Goal: Task Accomplishment & Management: Use online tool/utility

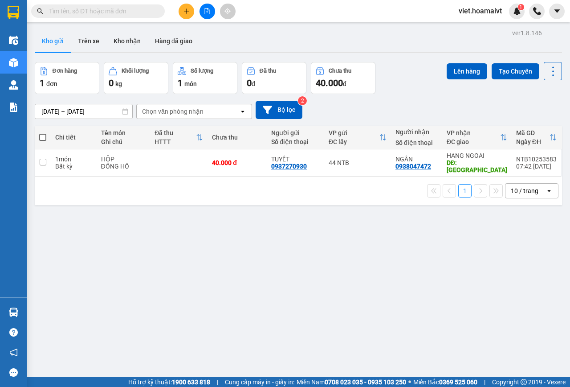
click at [187, 114] on div "Chọn văn phòng nhận" at bounding box center [172, 111] width 61 height 9
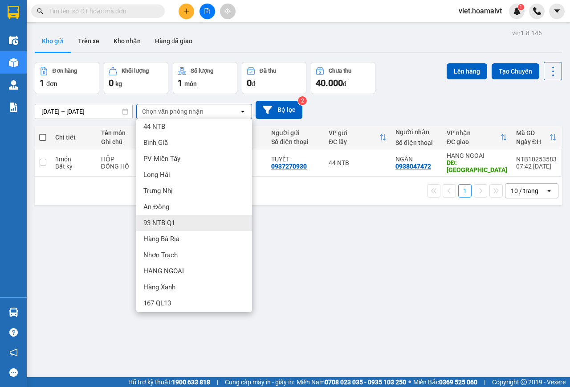
scroll to position [22, 0]
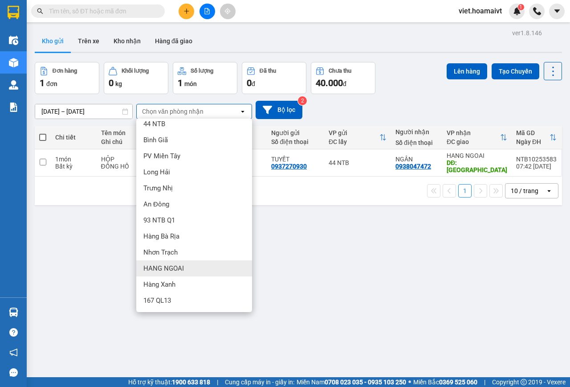
click at [183, 262] on div "HANG NGOAI" at bounding box center [194, 268] width 116 height 16
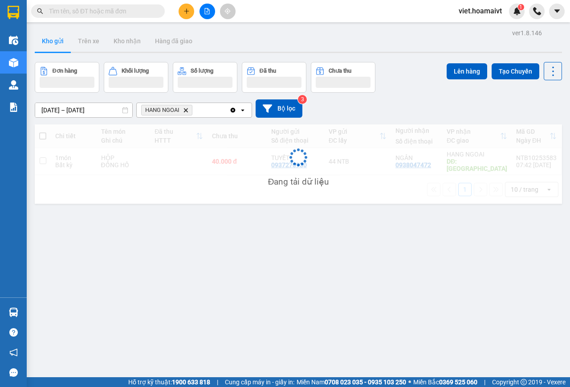
click at [435, 93] on div "[DATE] – [DATE] Press the down arrow key to interact with the calendar and sele…" at bounding box center [298, 109] width 527 height 32
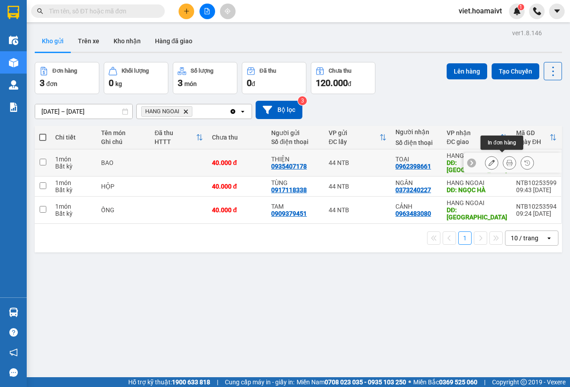
click at [506, 159] on icon at bounding box center [509, 162] width 6 height 6
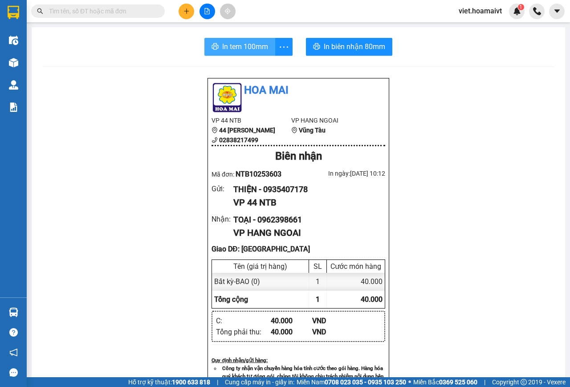
click at [248, 47] on span "In tem 100mm" at bounding box center [245, 46] width 46 height 11
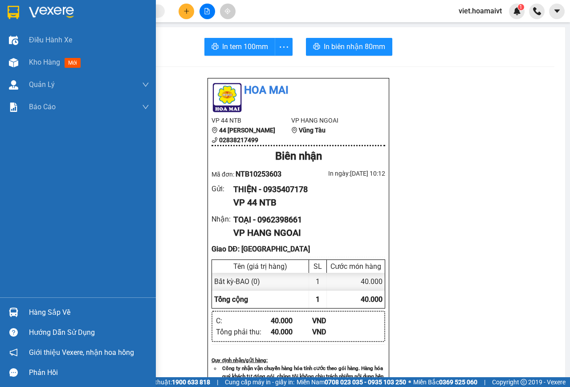
click at [61, 4] on div at bounding box center [78, 14] width 156 height 29
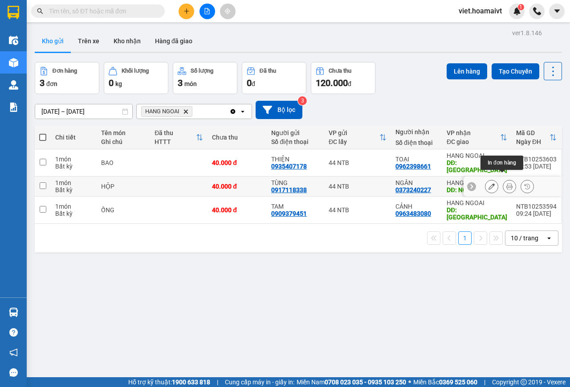
click at [503, 179] on button at bounding box center [509, 187] width 12 height 16
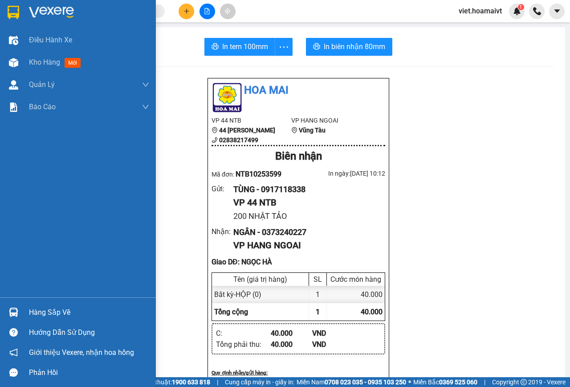
click at [30, 7] on img at bounding box center [51, 12] width 45 height 13
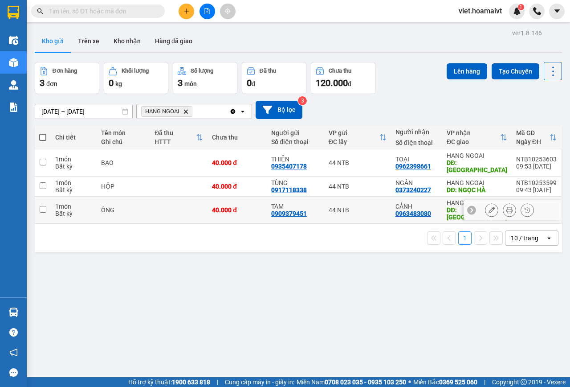
click at [503, 202] on button at bounding box center [509, 210] width 12 height 16
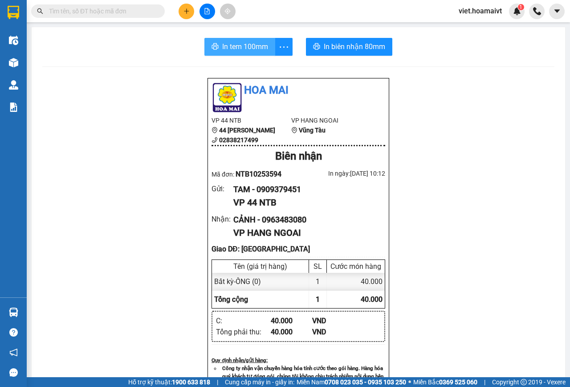
click at [233, 46] on span "In tem 100mm" at bounding box center [245, 46] width 46 height 11
click at [183, 12] on icon "plus" at bounding box center [186, 11] width 6 height 6
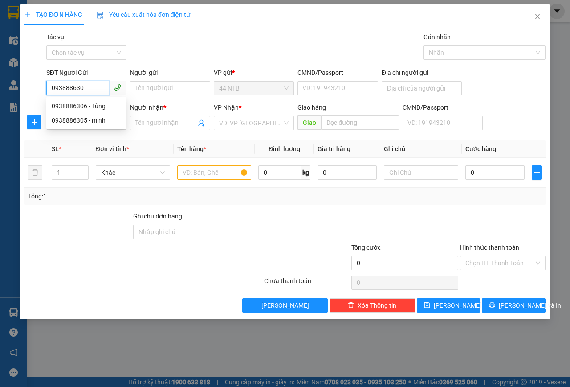
type input "0938886306"
click at [102, 106] on div "0938886306 - Tùng" at bounding box center [86, 106] width 69 height 10
type input "Tùng"
type input "0399773801"
type input "quyên"
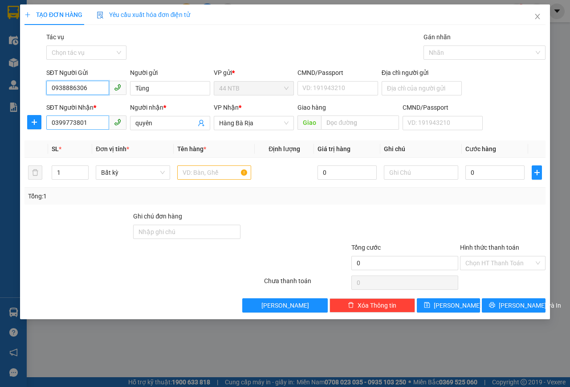
type input "0938886306"
drag, startPoint x: 101, startPoint y: 122, endPoint x: 26, endPoint y: 124, distance: 74.4
click at [26, 124] on div "SĐT Người Nhận * 0399773801 Người nhận * quyên VP Nhận * Hàng Bà Rịa Giao hà…" at bounding box center [285, 117] width 523 height 31
type input "0911442604"
click at [86, 145] on div "0911442604 - TRÂM" at bounding box center [86, 141] width 69 height 10
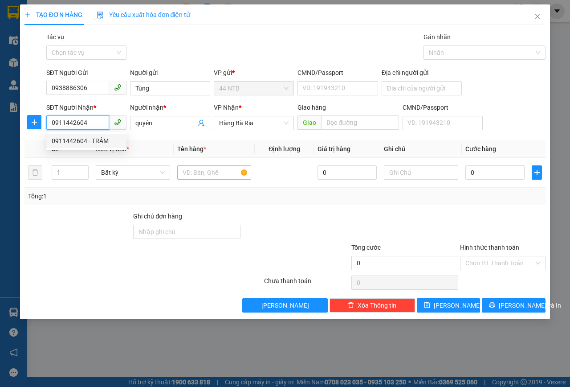
type input "TRÂM"
type input "[PERSON_NAME]"
type input "0911442604"
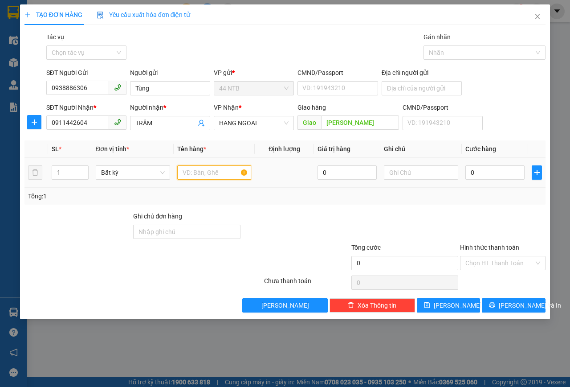
click at [199, 174] on input "text" at bounding box center [214, 172] width 74 height 14
type input "xốp"
click at [507, 168] on input "0" at bounding box center [494, 172] width 59 height 14
type input "4"
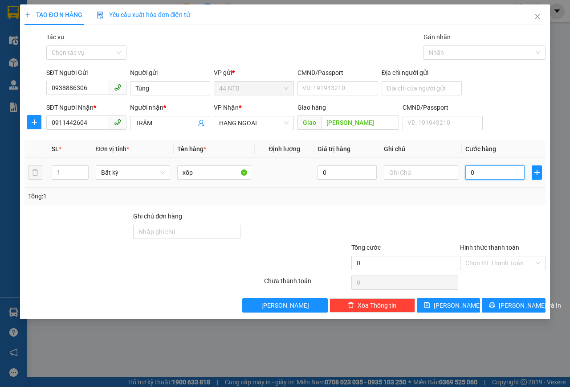
type input "4"
type input "40"
type input "40.000"
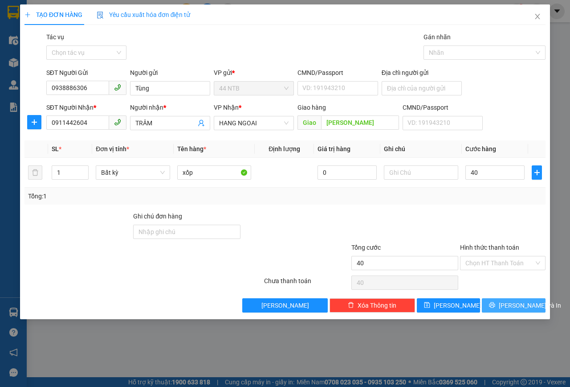
type input "40.000"
click at [516, 306] on span "[PERSON_NAME] và In" at bounding box center [530, 305] width 62 height 10
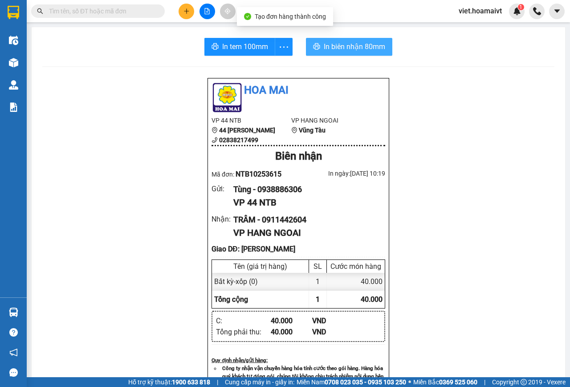
click at [350, 47] on span "In biên nhận 80mm" at bounding box center [354, 46] width 61 height 11
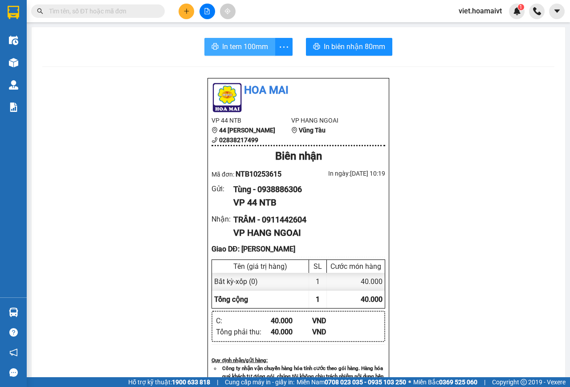
click at [244, 49] on span "In tem 100mm" at bounding box center [245, 46] width 46 height 11
click at [91, 16] on span at bounding box center [98, 10] width 134 height 13
click at [94, 8] on input "text" at bounding box center [101, 11] width 105 height 10
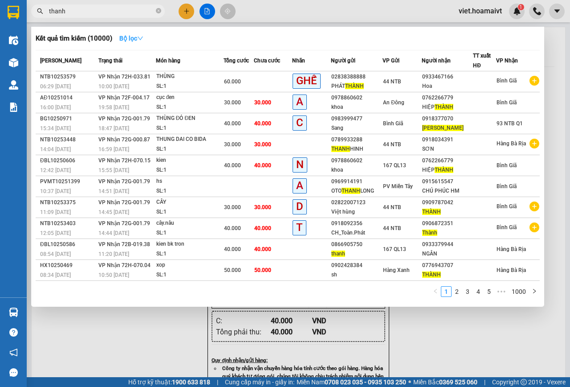
type input "thanh"
click at [130, 43] on button "Bộ lọc" at bounding box center [131, 38] width 38 height 14
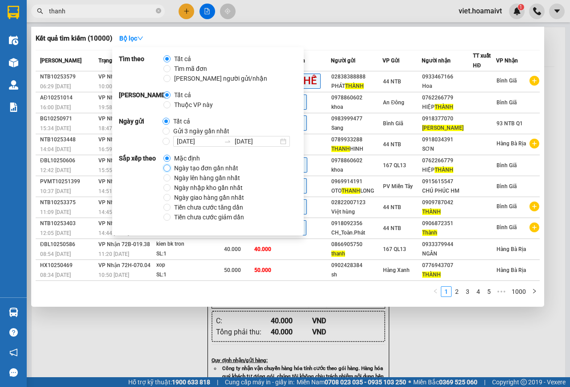
click at [166, 167] on input "Ngày tạo đơn gần nhất" at bounding box center [166, 167] width 7 height 7
radio input "true"
radio input "false"
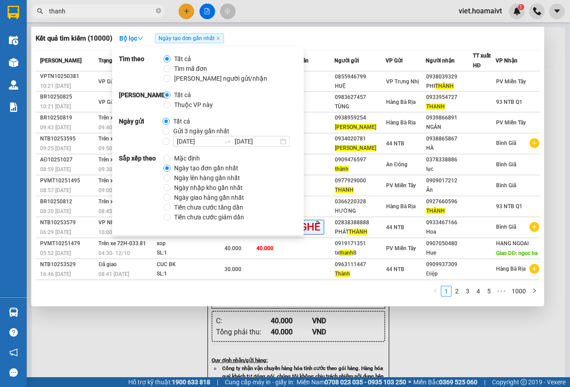
click at [409, 334] on div at bounding box center [285, 193] width 570 height 387
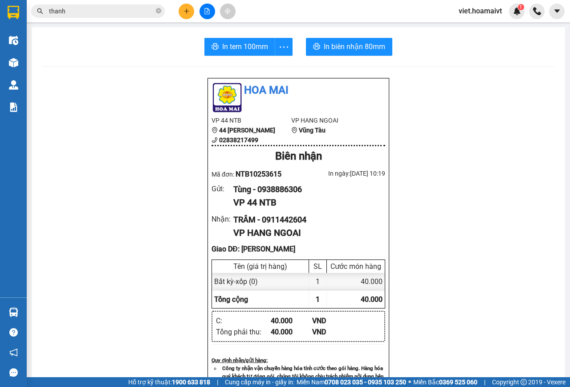
click at [72, 12] on input "thanh" at bounding box center [101, 11] width 105 height 10
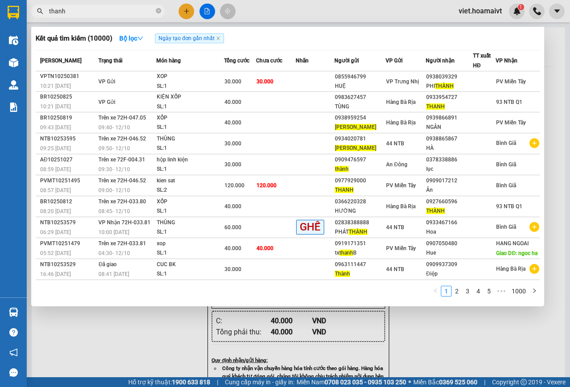
click at [455, 312] on div at bounding box center [285, 193] width 570 height 387
click at [85, 12] on input "thanh" at bounding box center [101, 11] width 105 height 10
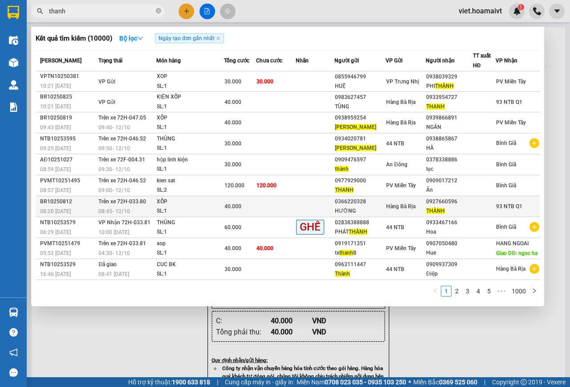
click at [272, 212] on td at bounding box center [276, 206] width 40 height 21
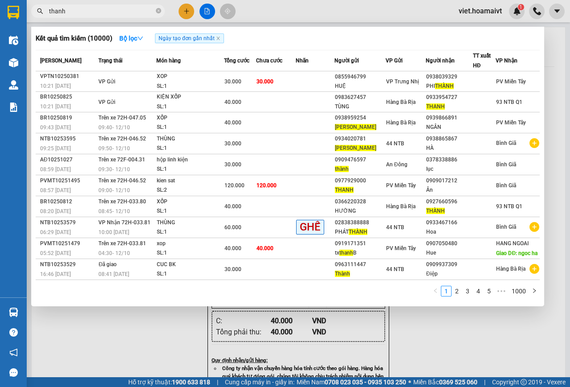
click at [456, 343] on div at bounding box center [285, 193] width 570 height 387
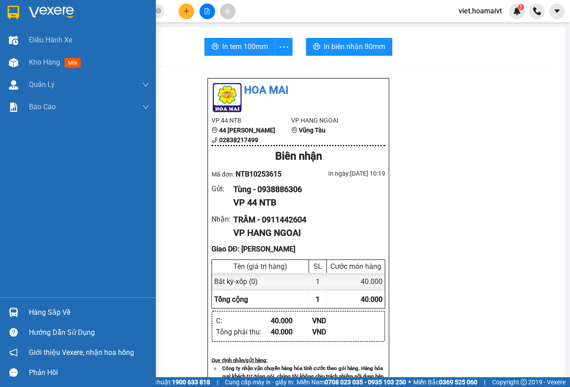
click at [43, 8] on img at bounding box center [51, 12] width 45 height 13
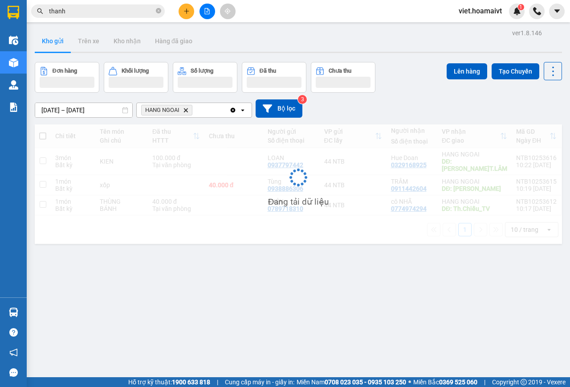
click at [418, 107] on div "[DATE] – [DATE] Press the down arrow key to interact with the calendar and sele…" at bounding box center [298, 108] width 527 height 18
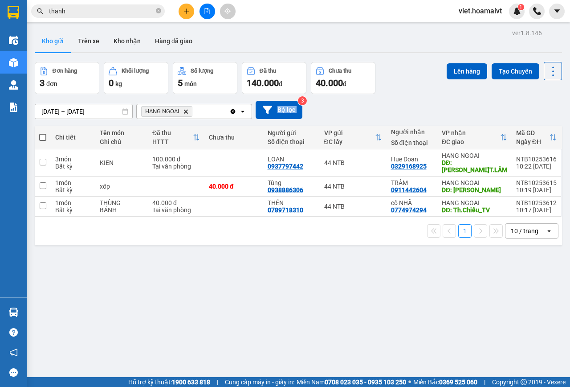
click at [418, 107] on div "[DATE] – [DATE] Press the down arrow key to interact with the calendar and sele…" at bounding box center [298, 110] width 527 height 18
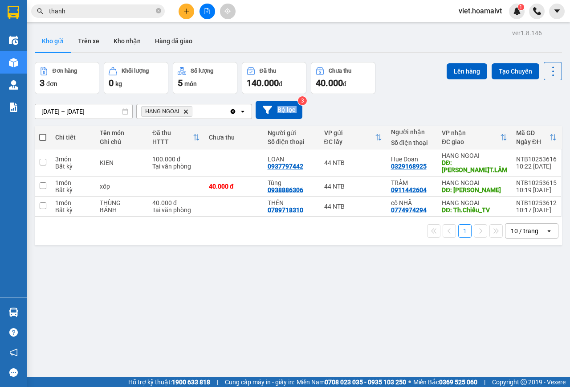
click at [418, 107] on div "[DATE] – [DATE] Press the down arrow key to interact with the calendar and sele…" at bounding box center [298, 110] width 527 height 18
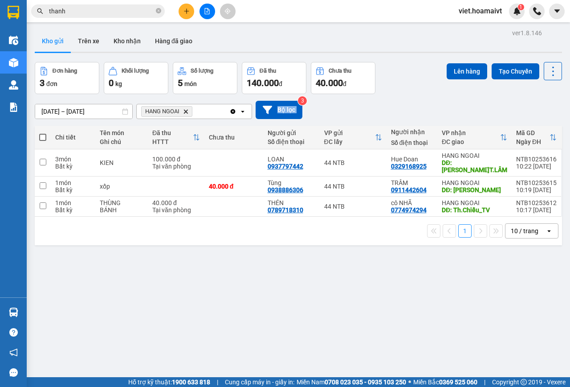
click at [418, 107] on div "[DATE] – [DATE] Press the down arrow key to interact with the calendar and sele…" at bounding box center [298, 110] width 527 height 18
click at [424, 115] on div "[DATE] – [DATE] Press the down arrow key to interact with the calendar and sele…" at bounding box center [298, 110] width 527 height 18
click at [424, 114] on div "[DATE] – [DATE] Press the down arrow key to interact with the calendar and sele…" at bounding box center [298, 110] width 527 height 18
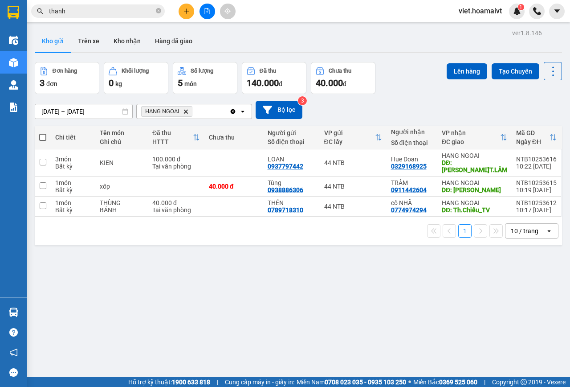
click at [280, 321] on div "ver 1.8.146 Kho gửi Trên xe Kho nhận Hàng đã giao Đơn hàng 3 đơn Khối lượng 0 k…" at bounding box center [298, 220] width 534 height 387
click at [420, 90] on div "Đơn hàng 3 đơn Khối lượng 0 kg Số lượng 5 món Đã thu 140.000 đ Chưa thu 40.000 …" at bounding box center [298, 78] width 527 height 32
click at [185, 113] on icon "HANG NGOAI, close by backspace" at bounding box center [186, 111] width 4 height 4
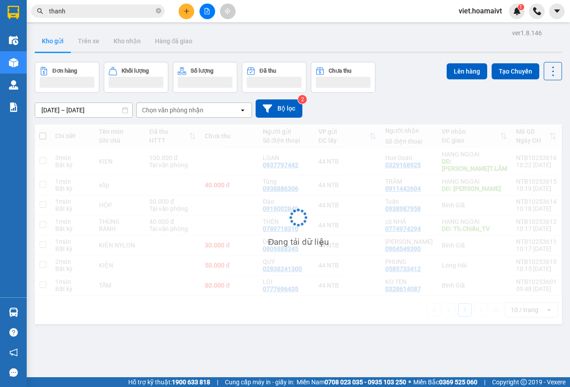
click at [469, 106] on div "[DATE] – [DATE] Press the down arrow key to interact with the calendar and sele…" at bounding box center [298, 108] width 527 height 18
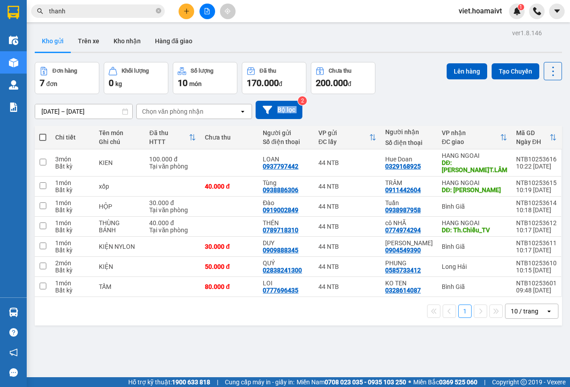
click at [469, 106] on div "[DATE] – [DATE] Press the down arrow key to interact with the calendar and sele…" at bounding box center [298, 110] width 527 height 18
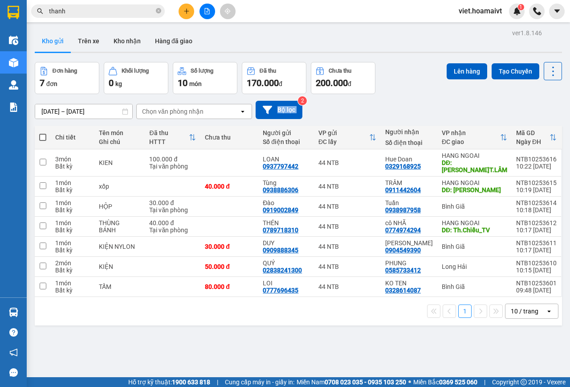
click at [469, 106] on div "[DATE] – [DATE] Press the down arrow key to interact with the calendar and sele…" at bounding box center [298, 110] width 527 height 18
click at [469, 105] on div "[DATE] – [DATE] Press the down arrow key to interact with the calendar and sele…" at bounding box center [298, 110] width 527 height 18
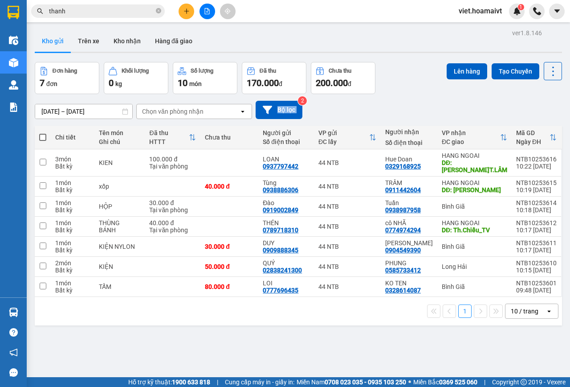
click at [183, 12] on icon "plus" at bounding box center [186, 11] width 6 height 6
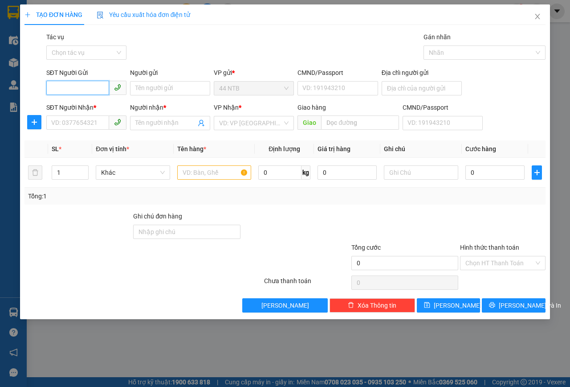
click at [84, 86] on input "SĐT Người Gửi" at bounding box center [77, 88] width 63 height 14
click at [97, 84] on input "SĐT Người Gửi" at bounding box center [77, 88] width 63 height 14
click at [77, 91] on input "SĐT Người Gửi" at bounding box center [77, 88] width 63 height 14
click at [73, 86] on input "SĐT Người Gửi" at bounding box center [77, 88] width 63 height 14
type input "0366944967"
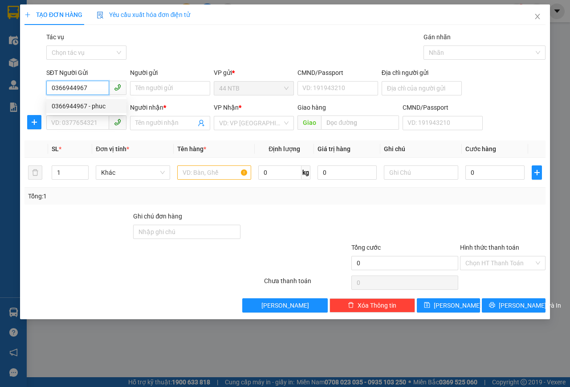
click at [108, 104] on div "0366944967 - phuc" at bounding box center [86, 106] width 69 height 10
type input "phuc"
type input "083196008372"
type input "0909405040"
type input "DŨNG"
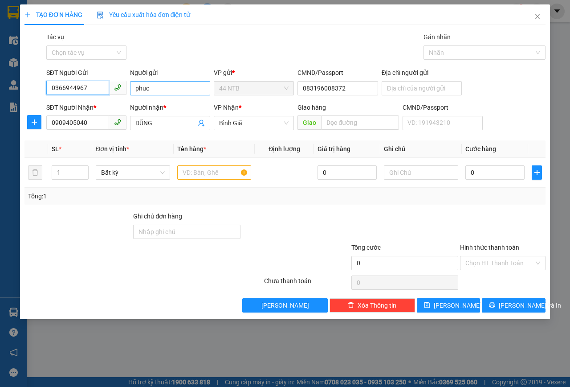
type input "0366944967"
drag, startPoint x: 172, startPoint y: 90, endPoint x: 25, endPoint y: 90, distance: 146.5
click at [25, 90] on div "SĐT Người Gửi 0366944967 Người gửi phuc phuc VP gửi * 44 NTB CMND/Passport 0831…" at bounding box center [285, 83] width 523 height 31
click at [139, 87] on input "phúc" at bounding box center [170, 88] width 80 height 14
click at [136, 85] on input "\Phúc" at bounding box center [170, 88] width 80 height 14
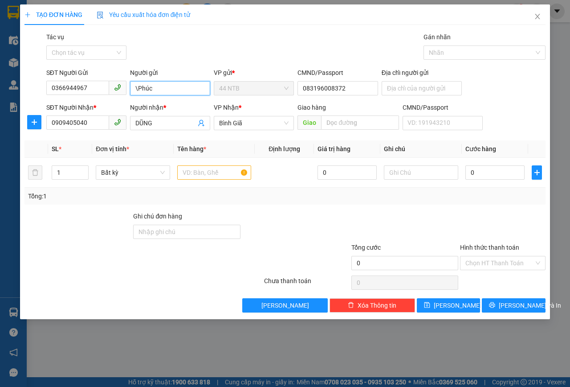
click at [138, 86] on input "\Phúc" at bounding box center [170, 88] width 80 height 14
type input "Phúc"
click at [217, 54] on div "Gói vận chuyển * Tiêu chuẩn Tác vụ Chọn tác vụ Gán nhãn Nhãn" at bounding box center [296, 47] width 503 height 31
drag, startPoint x: 95, startPoint y: 118, endPoint x: 0, endPoint y: 119, distance: 95.3
click at [0, 119] on div "TẠO ĐƠN HÀNG Yêu cầu xuất hóa đơn điện tử Transit Pickup Surcharge Ids Transit …" at bounding box center [285, 193] width 570 height 387
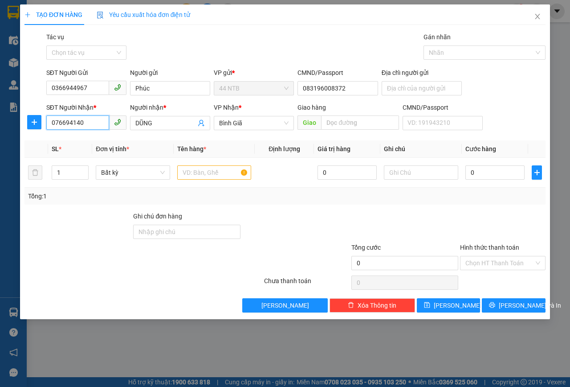
type input "0766941408"
click at [108, 141] on div "0766941408 - Thùy" at bounding box center [86, 141] width 69 height 10
type input "Thùy"
type input "0766941408"
click at [200, 162] on td at bounding box center [215, 173] width 82 height 30
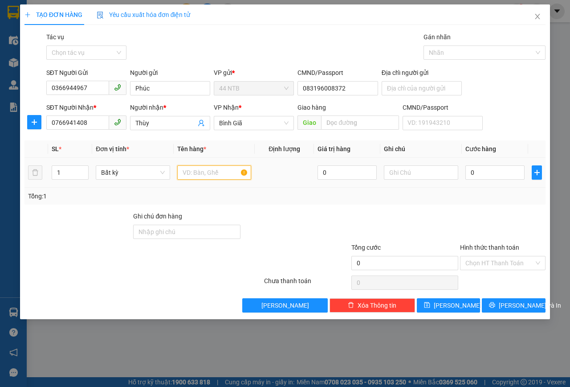
drag, startPoint x: 209, startPoint y: 176, endPoint x: 211, endPoint y: 169, distance: 7.3
click at [209, 175] on input "text" at bounding box center [214, 172] width 74 height 14
type input "R"
type input "THƯ"
click at [408, 170] on input "text" at bounding box center [421, 172] width 74 height 14
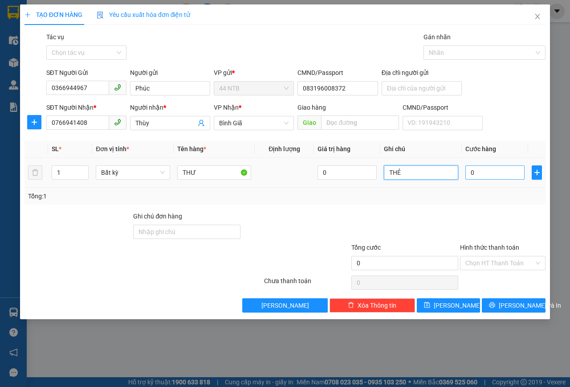
type input "THẺ"
click at [498, 177] on input "0" at bounding box center [494, 172] width 59 height 14
type input "3"
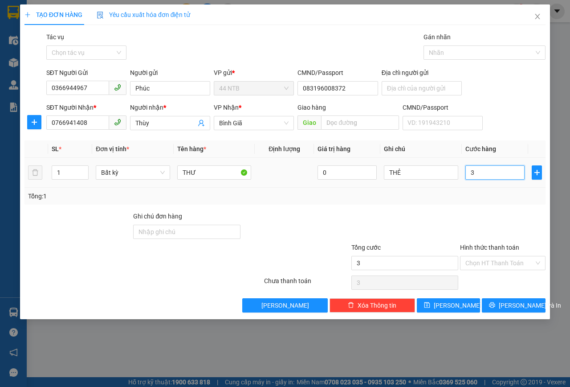
type input "30"
type input "30.000"
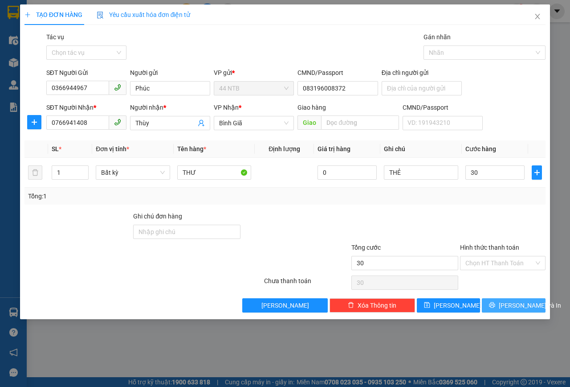
type input "30.000"
click at [520, 305] on span "[PERSON_NAME] và In" at bounding box center [530, 305] width 62 height 10
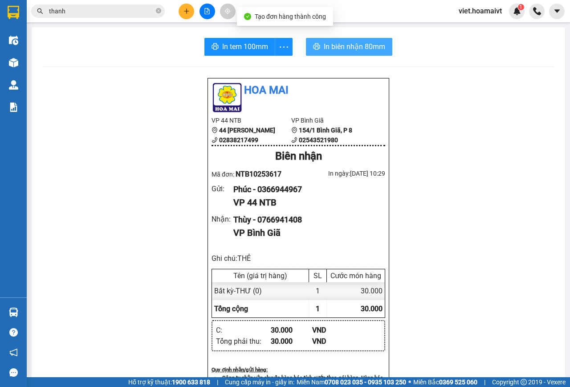
click at [348, 43] on span "In biên nhận 80mm" at bounding box center [354, 46] width 61 height 11
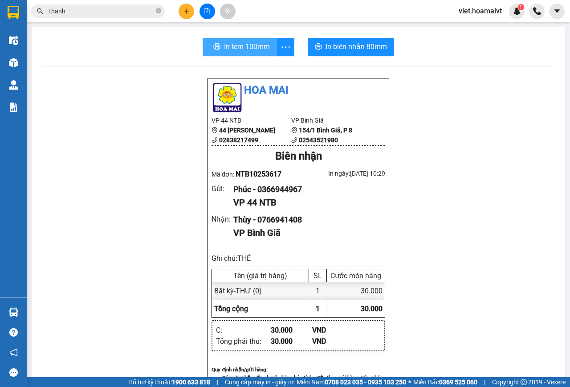
click at [245, 46] on span "In tem 100mm" at bounding box center [247, 46] width 46 height 11
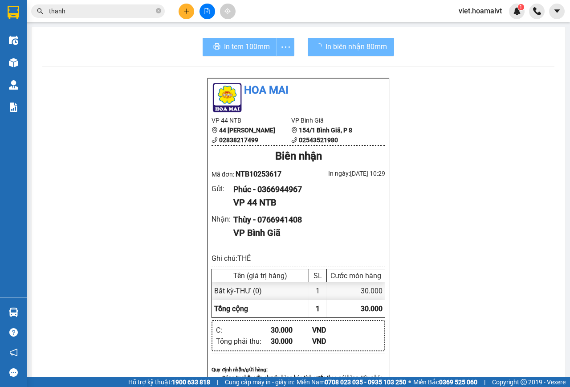
click at [482, 203] on div "Hoa Mai VP 44 NTB 44 [PERSON_NAME] 02838217499 VP Bình Giã 154/1 [GEOGRAPHIC_…" at bounding box center [298, 371] width 512 height 588
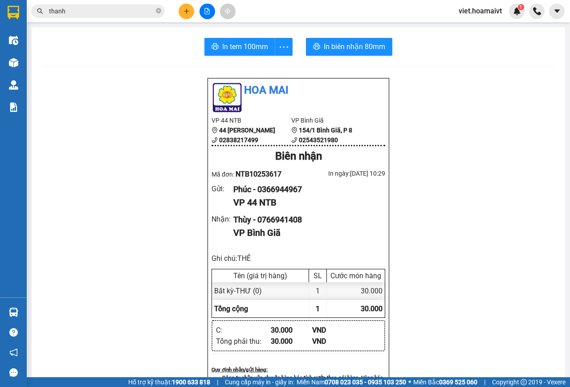
click at [482, 203] on div "Hoa Mai VP 44 NTB 44 [PERSON_NAME] 02838217499 VP Bình Giã 154/1 [GEOGRAPHIC_…" at bounding box center [298, 371] width 512 height 588
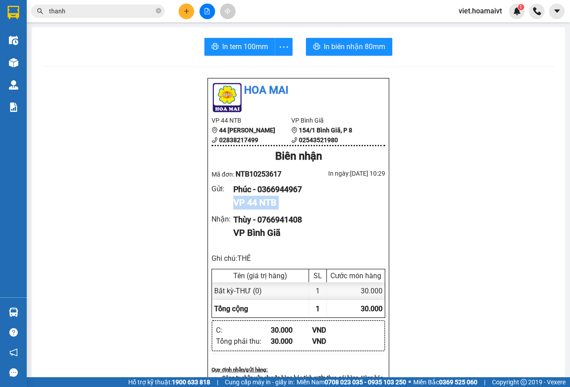
click at [482, 203] on div "Hoa Mai VP 44 NTB 44 [PERSON_NAME] 02838217499 VP Bình Giã 154/1 [GEOGRAPHIC_…" at bounding box center [298, 371] width 512 height 588
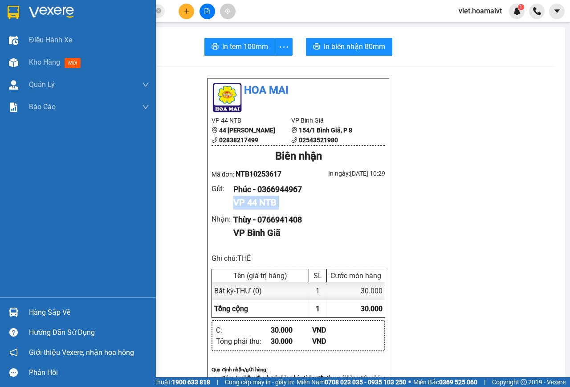
click at [38, 11] on img at bounding box center [51, 12] width 45 height 13
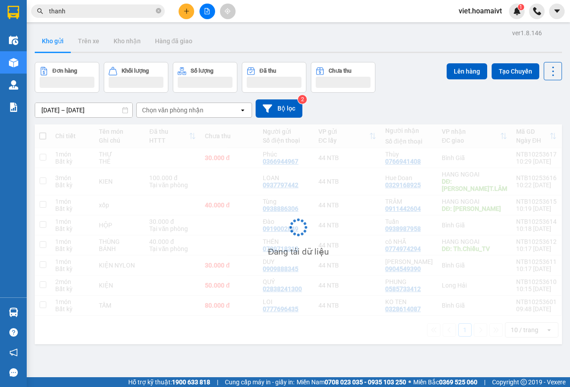
click at [455, 112] on div "[DATE] – [DATE] Press the down arrow key to interact with the calendar and sele…" at bounding box center [298, 108] width 527 height 18
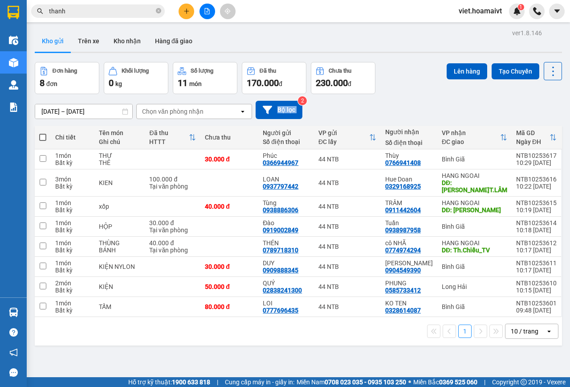
click at [455, 112] on div "[DATE] – [DATE] Press the down arrow key to interact with the calendar and sele…" at bounding box center [298, 110] width 527 height 18
click at [467, 116] on div "[DATE] – [DATE] Press the down arrow key to interact with the calendar and sele…" at bounding box center [298, 110] width 527 height 18
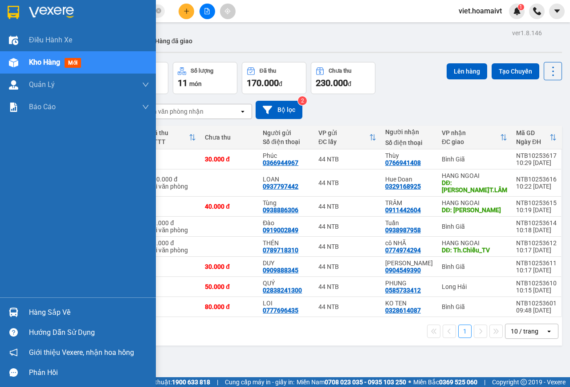
click at [49, 8] on img at bounding box center [51, 12] width 45 height 13
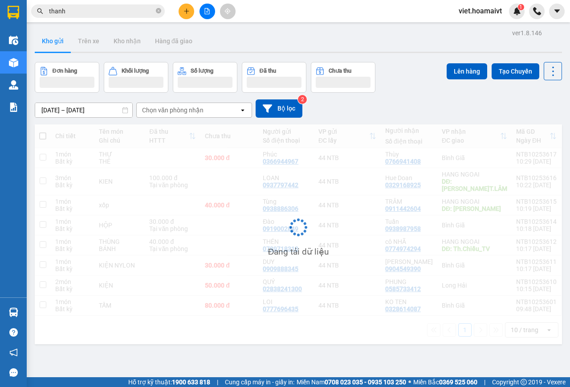
click at [404, 106] on div "[DATE] – [DATE] Press the down arrow key to interact with the calendar and sele…" at bounding box center [298, 108] width 527 height 18
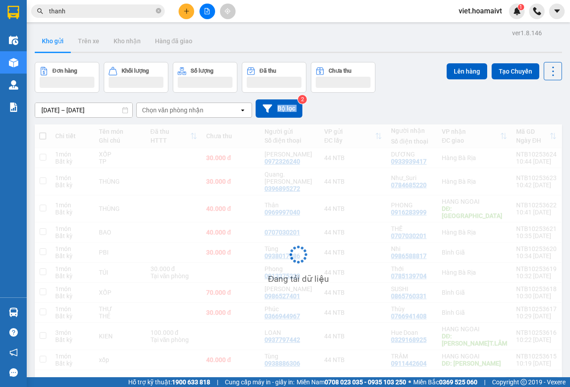
click at [404, 106] on div "[DATE] – [DATE] Press the down arrow key to interact with the calendar and sele…" at bounding box center [298, 108] width 527 height 18
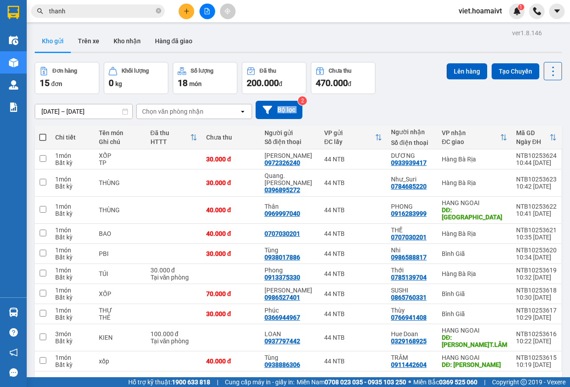
click at [404, 106] on div "[DATE] – [DATE] Press the down arrow key to interact with the calendar and sele…" at bounding box center [298, 110] width 527 height 18
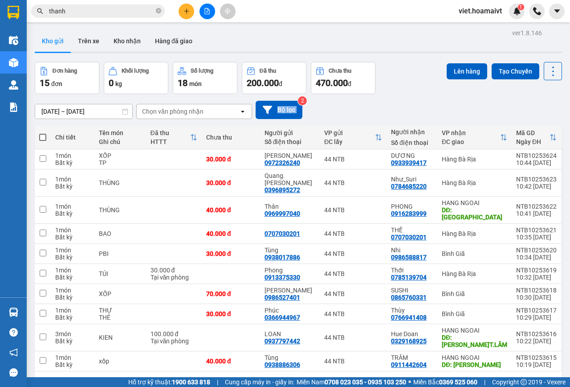
click at [404, 106] on div "[DATE] – [DATE] Press the down arrow key to interact with the calendar and sele…" at bounding box center [298, 110] width 527 height 18
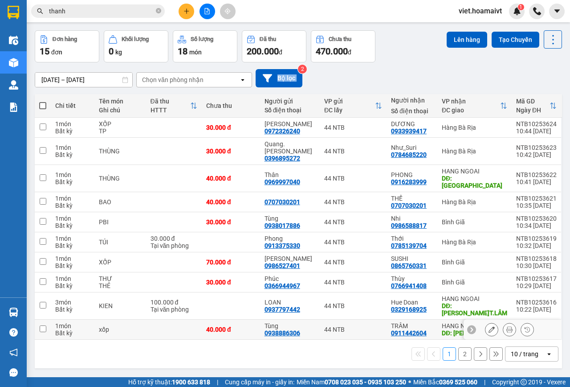
scroll to position [41, 0]
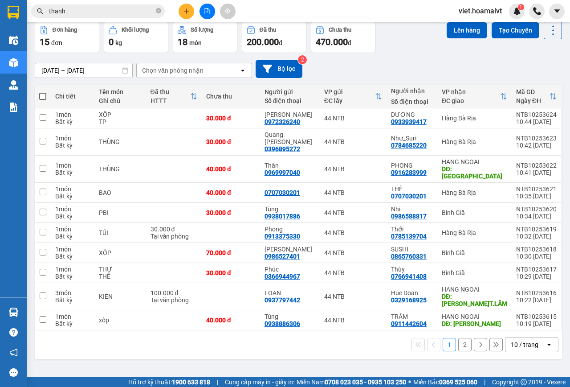
click at [514, 340] on div "10 / trang" at bounding box center [525, 344] width 28 height 9
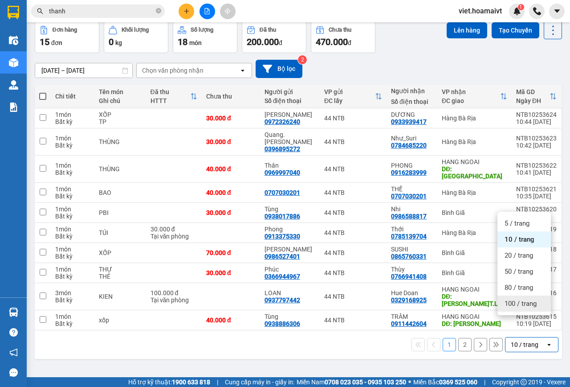
click at [516, 306] on span "100 / trang" at bounding box center [521, 303] width 32 height 9
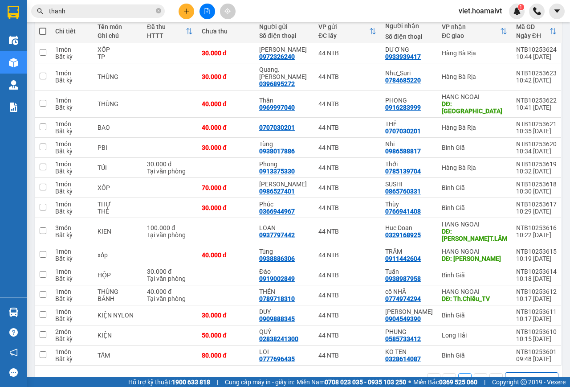
scroll to position [110, 0]
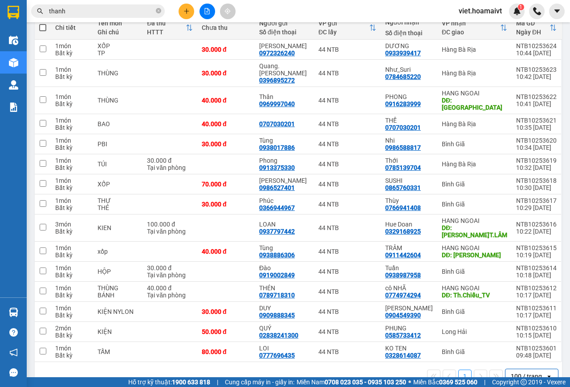
click at [268, 368] on div "1 100 / trang open" at bounding box center [298, 375] width 520 height 15
click at [293, 368] on div "1 100 / trang open" at bounding box center [298, 375] width 520 height 15
click at [503, 69] on button at bounding box center [509, 73] width 12 height 16
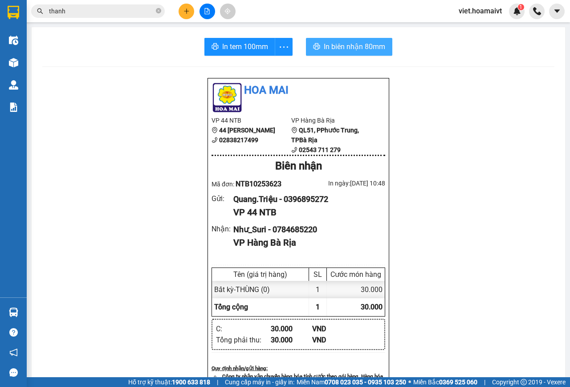
click at [330, 42] on span "In biên nhận 80mm" at bounding box center [354, 46] width 61 height 11
click at [77, 8] on input "thanh" at bounding box center [101, 11] width 105 height 10
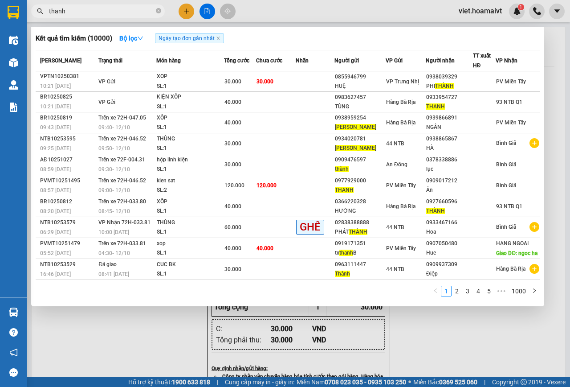
click at [77, 8] on input "thanh" at bounding box center [101, 11] width 105 height 10
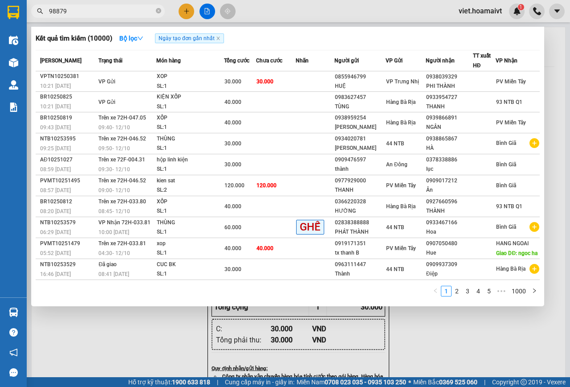
type input "988797"
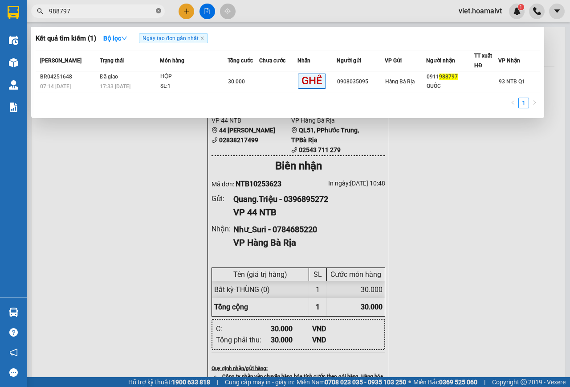
click at [159, 12] on icon "close-circle" at bounding box center [158, 10] width 5 height 5
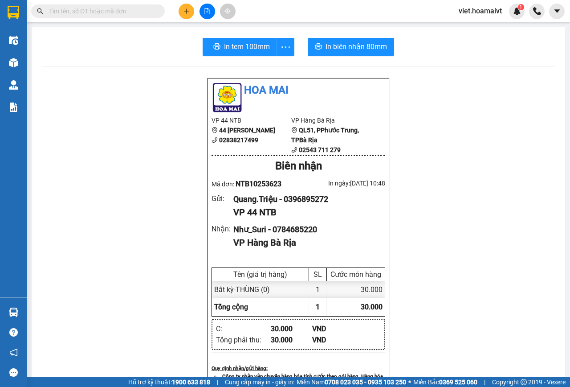
click at [115, 12] on input "text" at bounding box center [101, 11] width 105 height 10
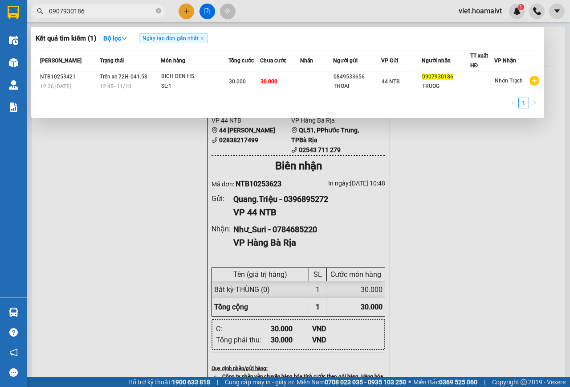
type input "0907930186"
click at [456, 234] on div at bounding box center [285, 193] width 570 height 387
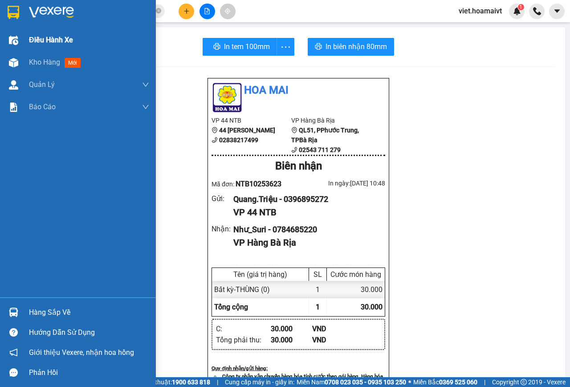
click at [59, 42] on span "Điều hành xe" at bounding box center [51, 39] width 44 height 11
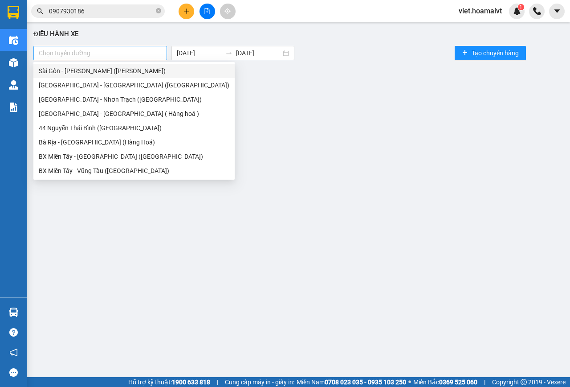
click at [89, 49] on div at bounding box center [100, 53] width 129 height 11
click at [114, 127] on div "44 Nguyễn Thái Bình ([GEOGRAPHIC_DATA])" at bounding box center [134, 128] width 191 height 10
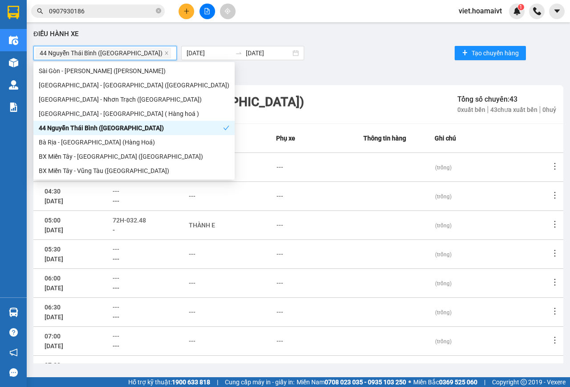
click at [349, 56] on div "44 Nguyễn Thái Bình (Hàng Ngoài) [DATE] [DATE] Tạo chuyến hàng" at bounding box center [298, 53] width 530 height 18
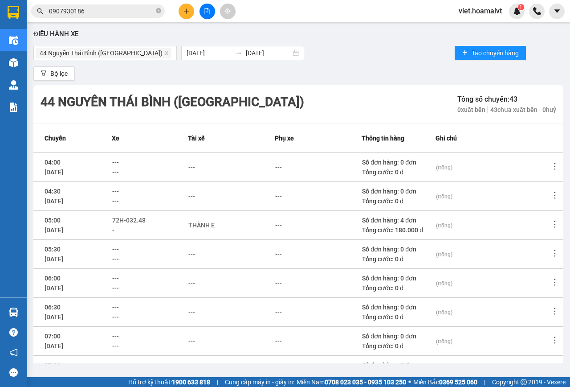
click at [349, 56] on div "44 Nguyễn Thái Bình (Hàng Ngoài) [DATE] [DATE] Tạo chuyến hàng" at bounding box center [298, 53] width 530 height 18
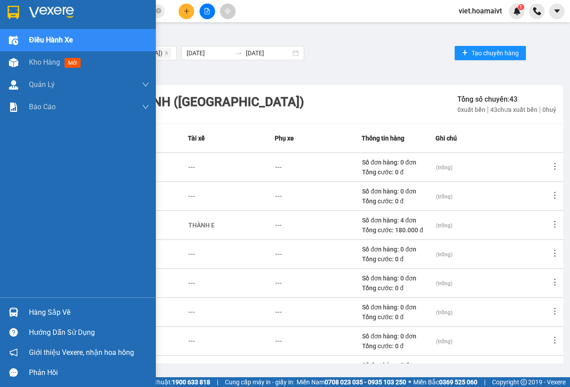
click at [43, 0] on div at bounding box center [78, 14] width 156 height 29
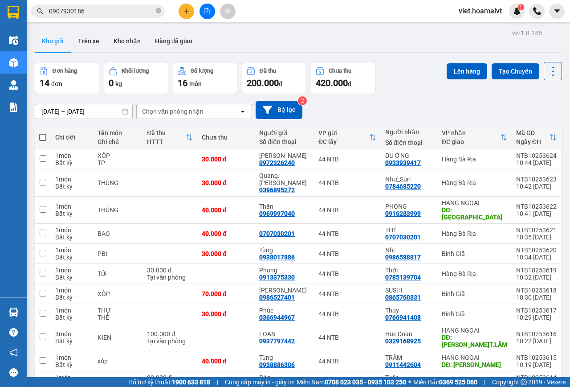
click at [165, 106] on div "Chọn văn phòng nhận" at bounding box center [188, 111] width 102 height 14
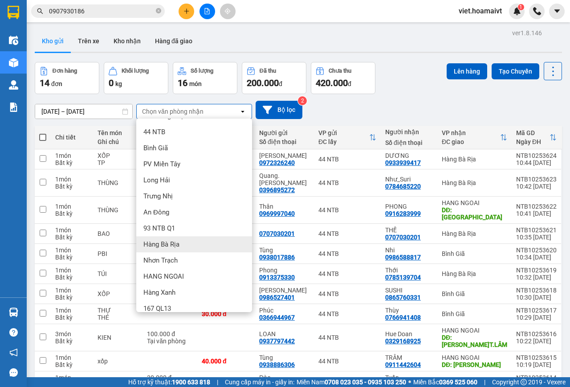
scroll to position [22, 0]
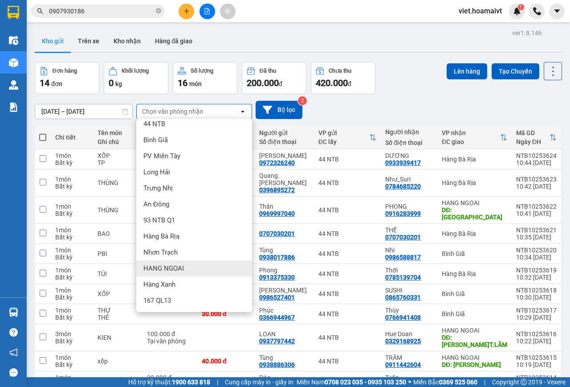
click at [187, 265] on div "HANG NGOAI" at bounding box center [194, 268] width 116 height 16
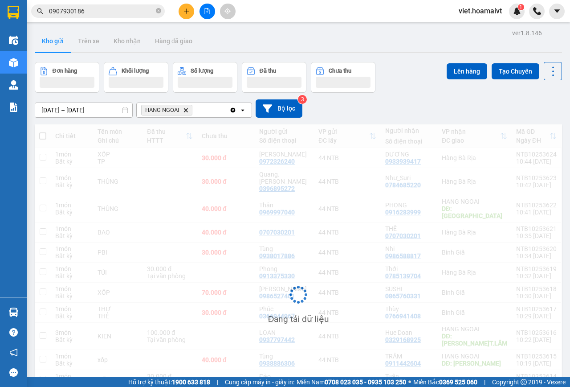
click at [375, 98] on div "[DATE] – [DATE] Press the down arrow key to interact with the calendar and sele…" at bounding box center [298, 109] width 527 height 32
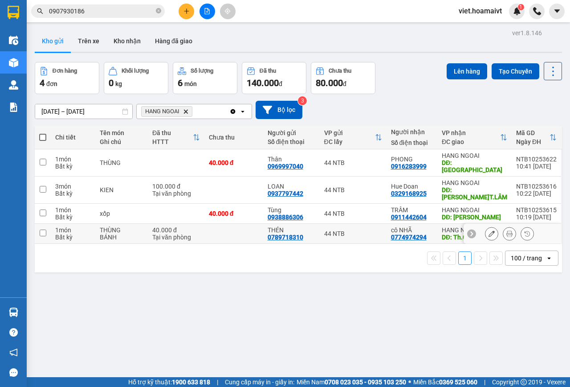
click at [353, 230] on div "44 NTB" at bounding box center [353, 233] width 58 height 7
checkbox input "true"
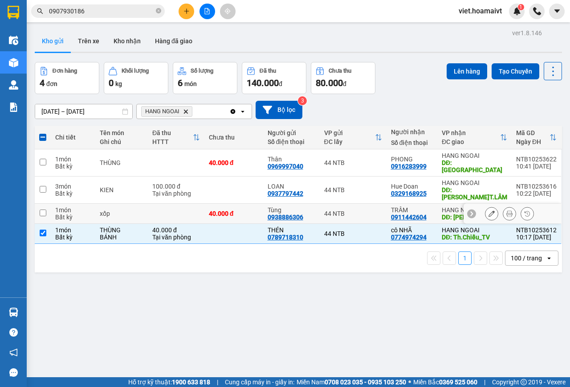
click at [349, 210] on div "44 NTB" at bounding box center [353, 213] width 58 height 7
checkbox input "true"
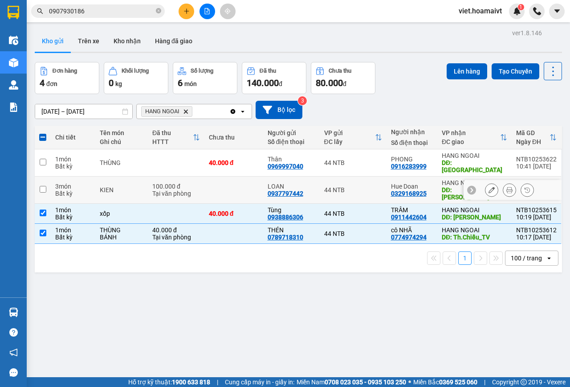
click at [342, 186] on div "44 NTB" at bounding box center [353, 189] width 58 height 7
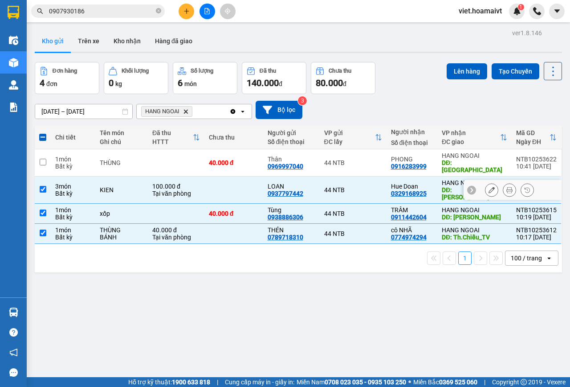
click at [366, 186] on div "44 NTB" at bounding box center [353, 189] width 58 height 7
checkbox input "false"
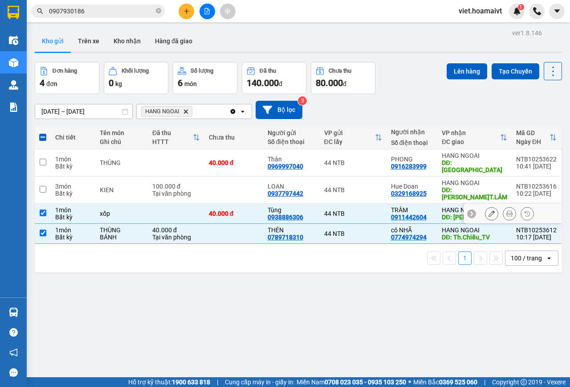
click at [366, 210] on div "44 NTB" at bounding box center [353, 213] width 58 height 7
checkbox input "false"
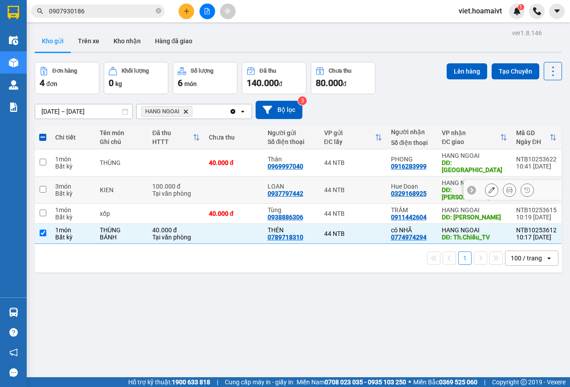
click at [365, 186] on div "44 NTB" at bounding box center [353, 189] width 58 height 7
checkbox input "true"
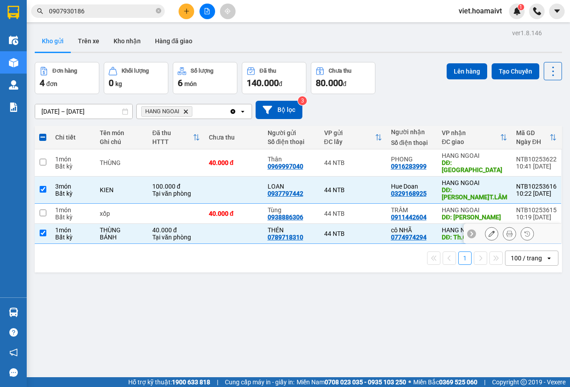
click at [200, 226] on div "40.000 đ" at bounding box center [176, 229] width 48 height 7
checkbox input "false"
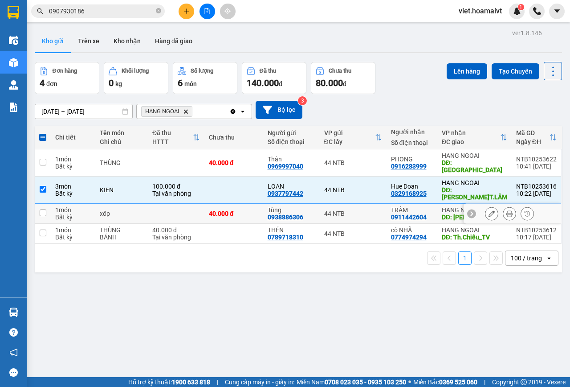
click at [189, 204] on td at bounding box center [176, 214] width 57 height 20
checkbox input "true"
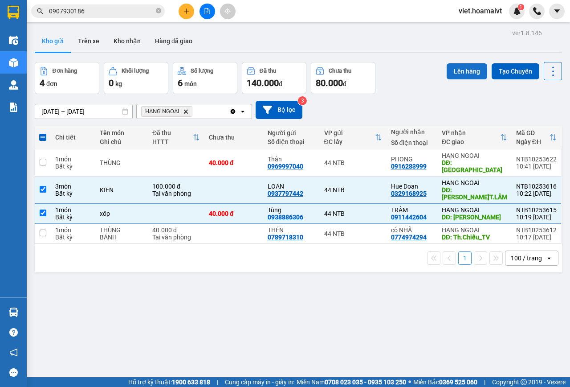
click at [466, 71] on button "Lên hàng" at bounding box center [467, 71] width 41 height 16
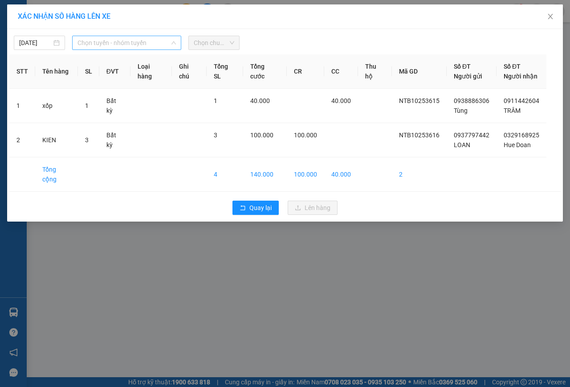
click at [101, 48] on span "Chọn tuyến - nhóm tuyến" at bounding box center [126, 42] width 98 height 13
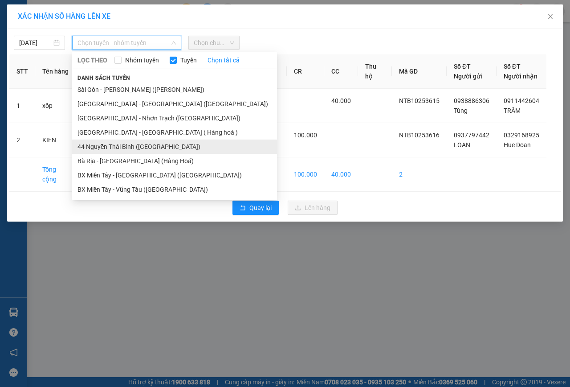
click at [129, 143] on li "44 Nguyễn Thái Bình ([GEOGRAPHIC_DATA])" at bounding box center [174, 146] width 205 height 14
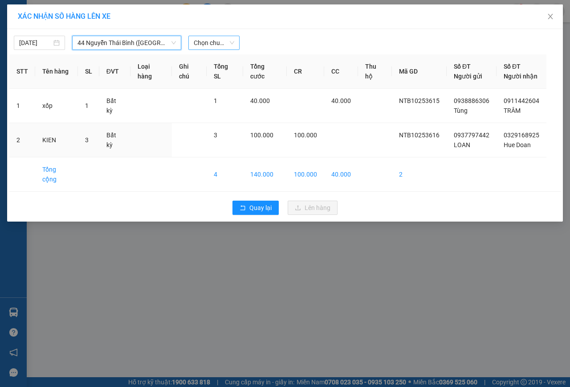
click at [228, 42] on span "Chọn chuyến" at bounding box center [214, 42] width 41 height 13
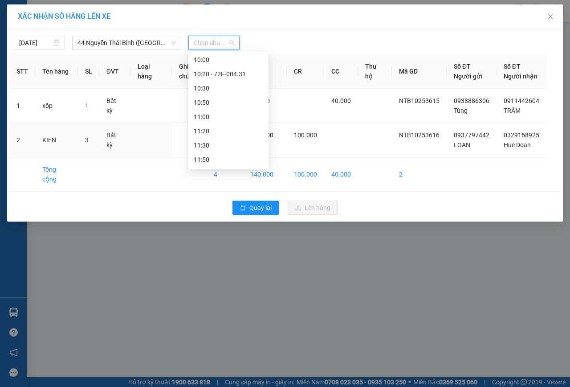
scroll to position [267, 0]
click at [220, 104] on div "10:50" at bounding box center [228, 107] width 69 height 10
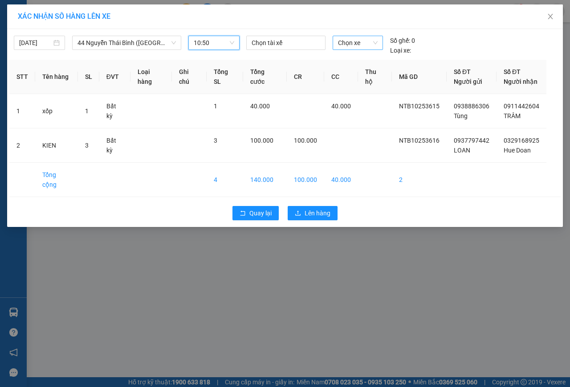
click at [356, 43] on span "Chọn xe" at bounding box center [358, 42] width 40 height 13
type input "3331"
click at [363, 62] on div "72H-033.31" at bounding box center [358, 61] width 40 height 10
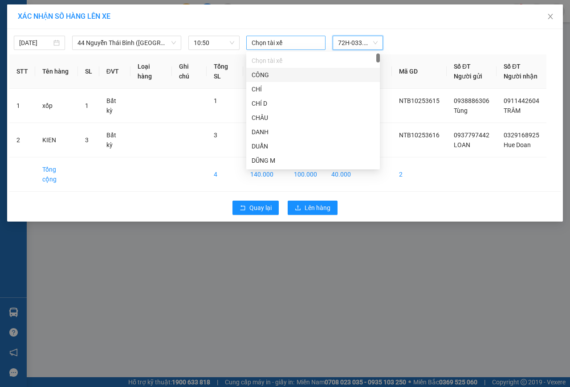
click at [263, 46] on div at bounding box center [286, 42] width 75 height 11
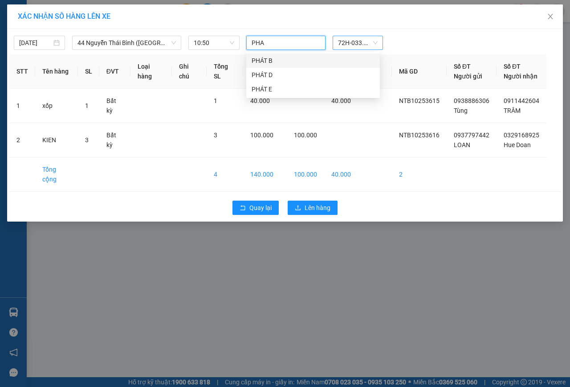
type input "PHAT"
click at [273, 57] on div "PHÁT B" at bounding box center [313, 61] width 123 height 10
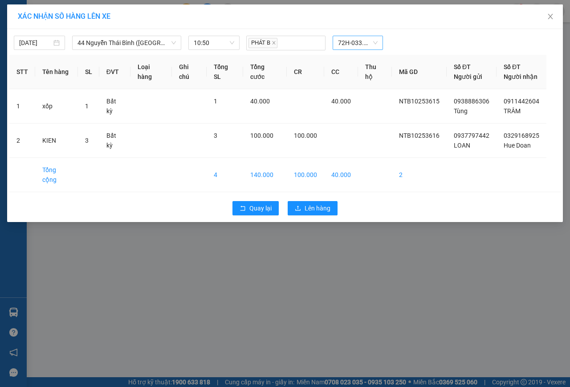
click at [448, 38] on div "PHÁT B 72H-033.31" at bounding box center [358, 43] width 231 height 15
click at [330, 203] on span "Lên hàng" at bounding box center [318, 208] width 26 height 10
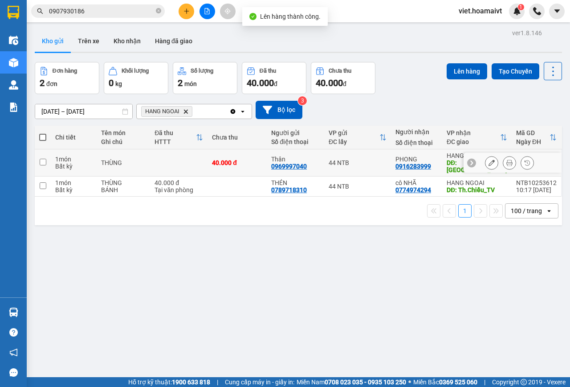
click at [360, 159] on div "44 NTB" at bounding box center [358, 162] width 58 height 7
checkbox input "true"
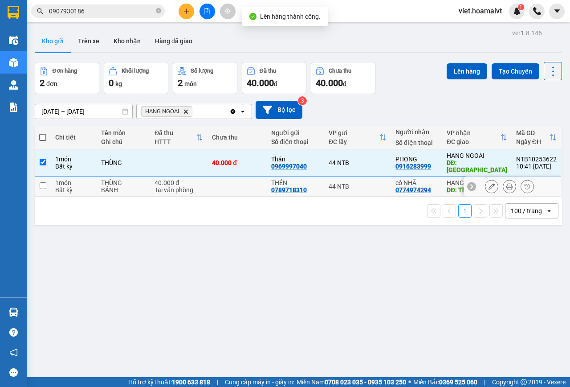
click at [367, 183] on div "44 NTB" at bounding box center [358, 186] width 58 height 7
checkbox input "true"
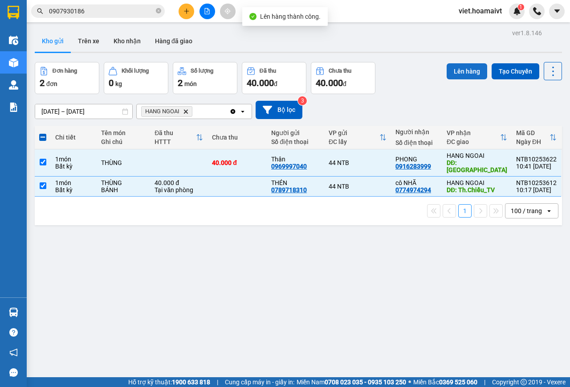
click at [450, 65] on button "Lên hàng" at bounding box center [467, 71] width 41 height 16
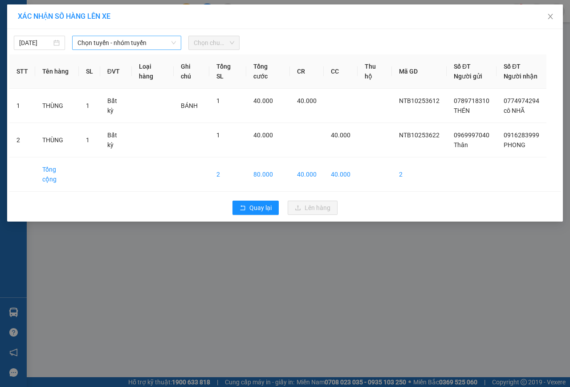
drag, startPoint x: 136, startPoint y: 41, endPoint x: 127, endPoint y: 49, distance: 12.3
click at [135, 41] on span "Chọn tuyến - nhóm tuyến" at bounding box center [126, 42] width 98 height 13
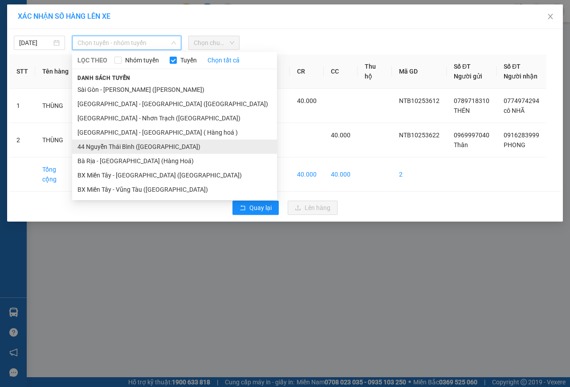
click at [121, 147] on li "44 Nguyễn Thái Bình ([GEOGRAPHIC_DATA])" at bounding box center [174, 146] width 205 height 14
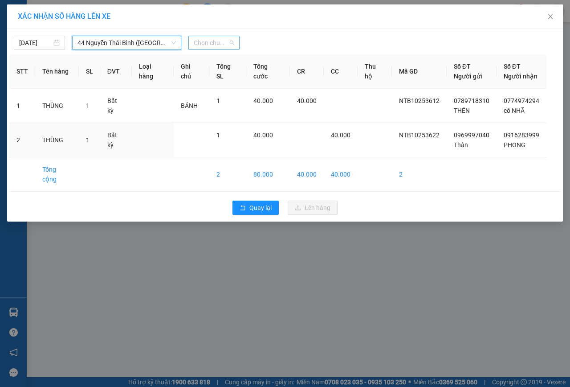
click at [221, 39] on span "Chọn chuyến" at bounding box center [214, 42] width 41 height 13
click at [214, 35] on div "[DATE] 44 Nguyễn Thái Bình ([GEOGRAPHIC_DATA]) LỌC THEO Nhóm tuyến Tuyến Chọ…" at bounding box center [284, 40] width 551 height 19
click at [214, 37] on span "Chọn chuyến" at bounding box center [214, 42] width 41 height 13
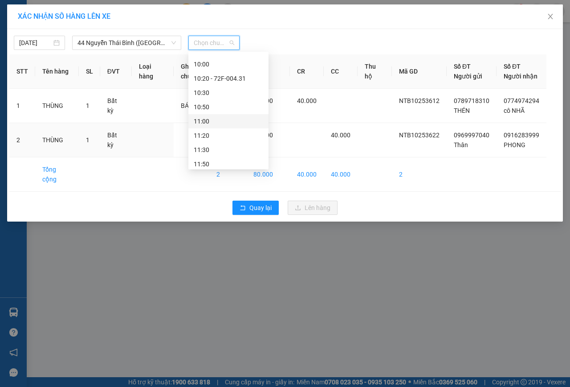
scroll to position [312, 0]
click at [225, 73] on div "11:00" at bounding box center [228, 77] width 69 height 10
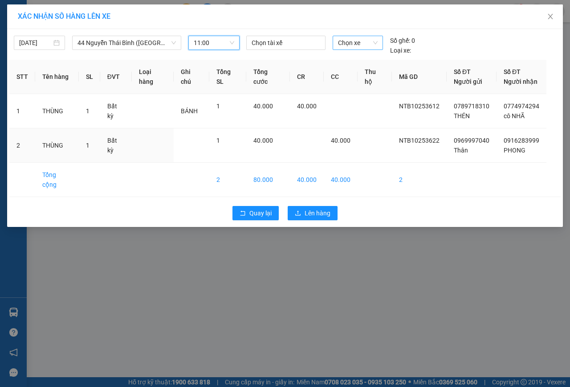
click at [357, 43] on span "Chọn xe" at bounding box center [358, 42] width 40 height 13
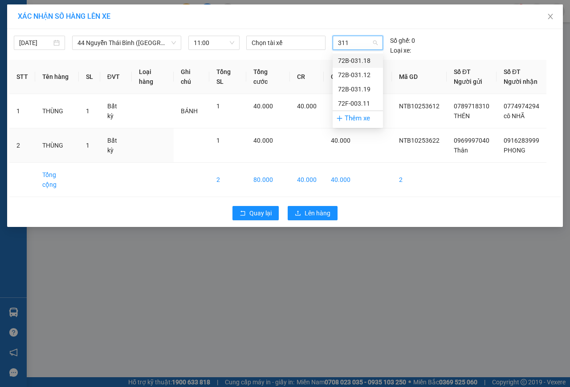
type input "3112"
click at [363, 57] on div "72B-031.12" at bounding box center [358, 61] width 40 height 10
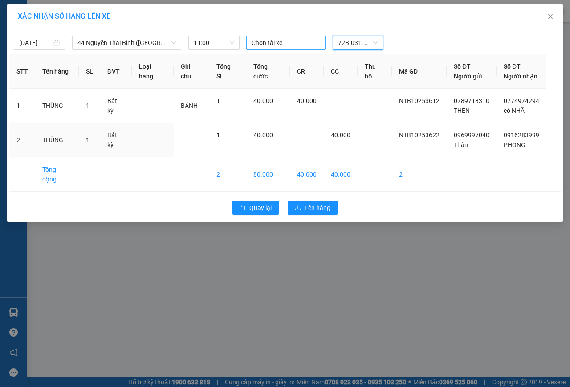
click at [305, 43] on div at bounding box center [286, 42] width 75 height 11
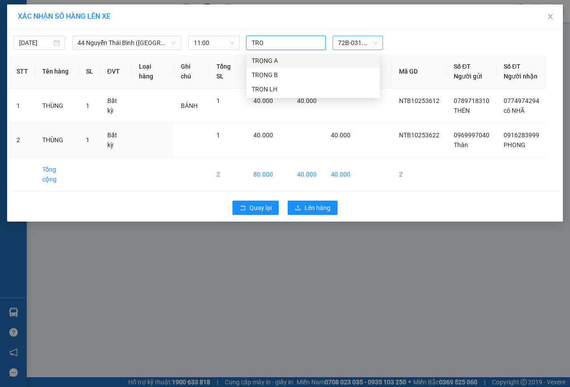
type input "TRON"
click at [305, 89] on div "TRỌN LH" at bounding box center [313, 89] width 123 height 10
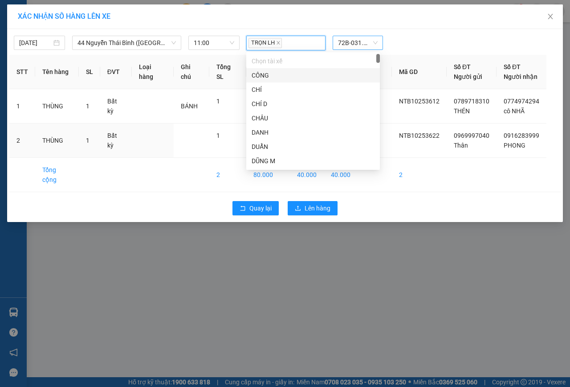
click at [430, 34] on div "[DATE] 44 Nguyễn Thái Bình ([GEOGRAPHIC_DATA]) LỌC THEO Nhóm tuyến Tuyến Chọ…" at bounding box center [284, 40] width 551 height 19
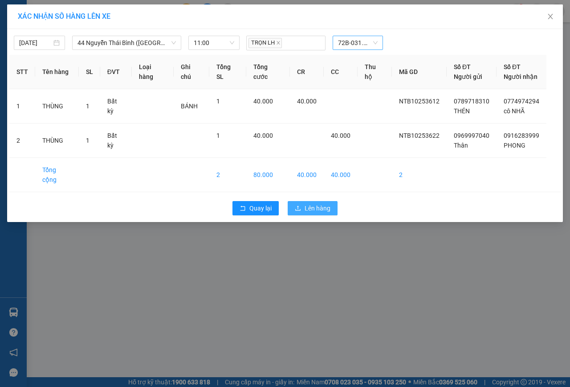
click at [314, 203] on span "Lên hàng" at bounding box center [318, 208] width 26 height 10
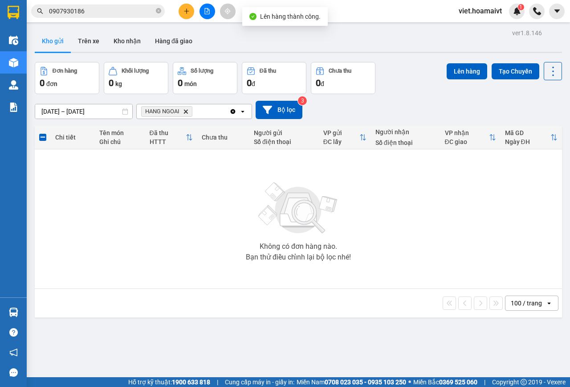
click at [416, 109] on div "[DATE] – [DATE] Press the down arrow key to interact with the calendar and sele…" at bounding box center [298, 110] width 527 height 18
click at [188, 110] on span "HANG NGOAI Delete" at bounding box center [166, 111] width 51 height 11
click at [186, 111] on icon "HANG NGOAI, close by backspace" at bounding box center [186, 111] width 4 height 4
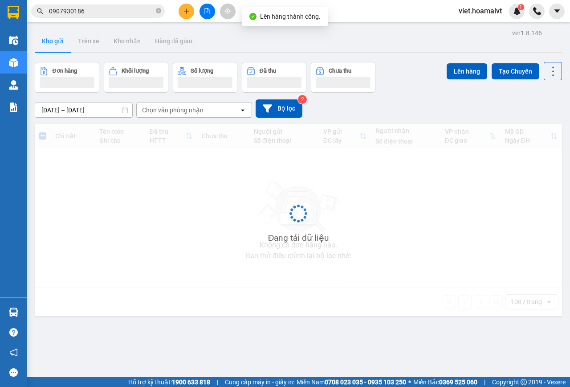
click at [446, 116] on div "[DATE] – [DATE] Press the down arrow key to interact with the calendar and sele…" at bounding box center [298, 108] width 527 height 18
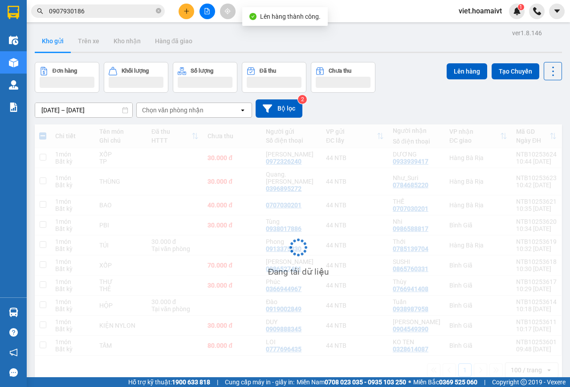
click at [446, 116] on div "[DATE] – [DATE] Press the down arrow key to interact with the calendar and sele…" at bounding box center [298, 108] width 527 height 18
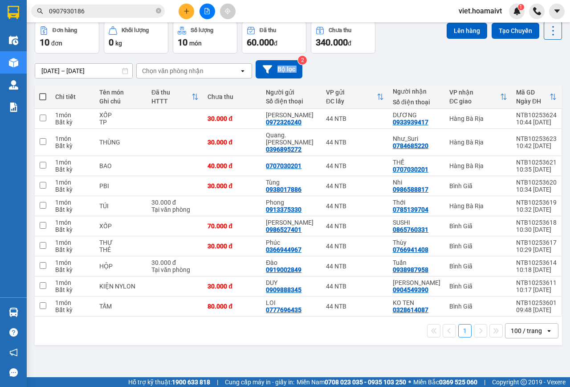
scroll to position [41, 0]
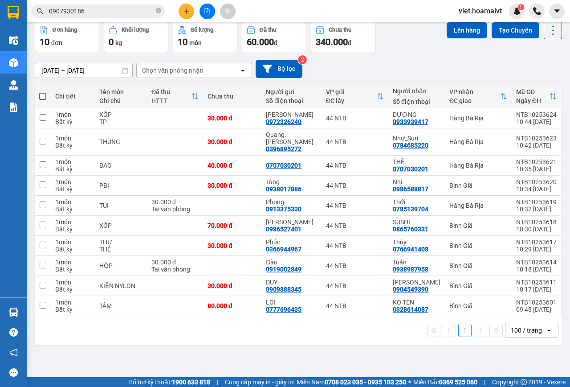
click at [353, 364] on div "ver 1.8.146 Kho gửi Trên xe Kho nhận Hàng đã giao Đơn hàng 10 đơn Khối lượng 0 …" at bounding box center [298, 179] width 534 height 387
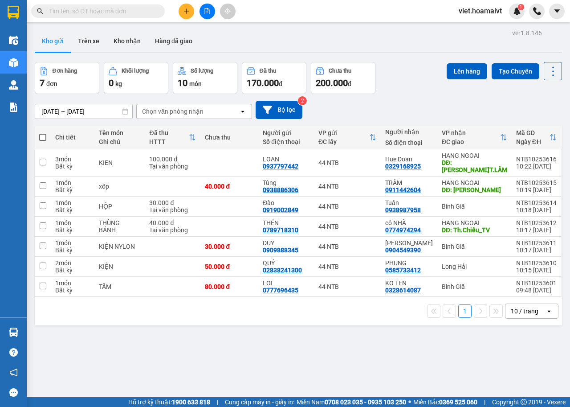
click at [408, 112] on div "[DATE] – [DATE] Press the down arrow key to interact with the calendar and sele…" at bounding box center [298, 110] width 527 height 18
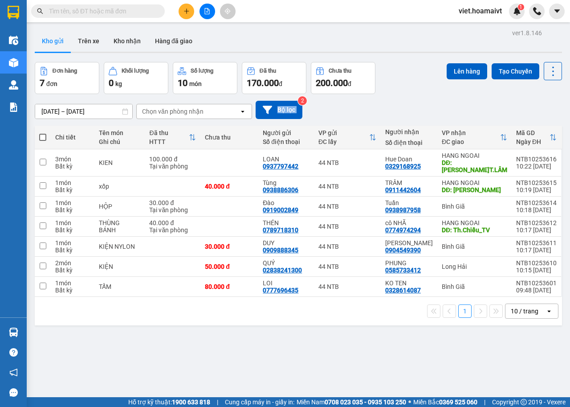
click at [408, 112] on div "[DATE] – [DATE] Press the down arrow key to interact with the calendar and sele…" at bounding box center [298, 110] width 527 height 18
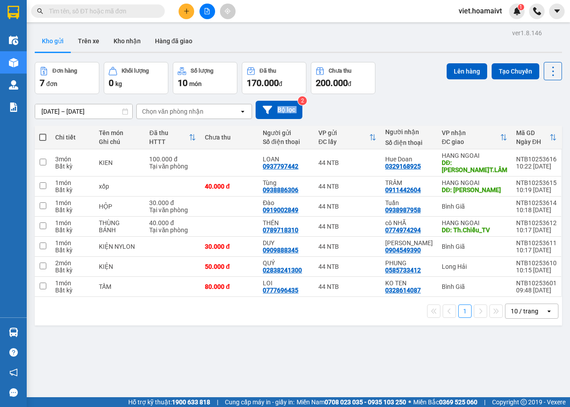
click at [408, 112] on div "[DATE] – [DATE] Press the down arrow key to interact with the calendar and sele…" at bounding box center [298, 110] width 527 height 18
click at [371, 337] on div "ver 1.8.146 Kho gửi Trên xe Kho nhận Hàng đã giao Đơn hàng 7 đơn Khối lượng 0 k…" at bounding box center [298, 230] width 534 height 407
click at [371, 338] on div "ver 1.8.146 Kho gửi Trên xe Kho nhận Hàng đã giao Đơn hàng 7 đơn Khối lượng 0 k…" at bounding box center [298, 230] width 534 height 407
click at [408, 94] on div "[DATE] – [DATE] Press the down arrow key to interact with the calendar and sele…" at bounding box center [298, 110] width 527 height 32
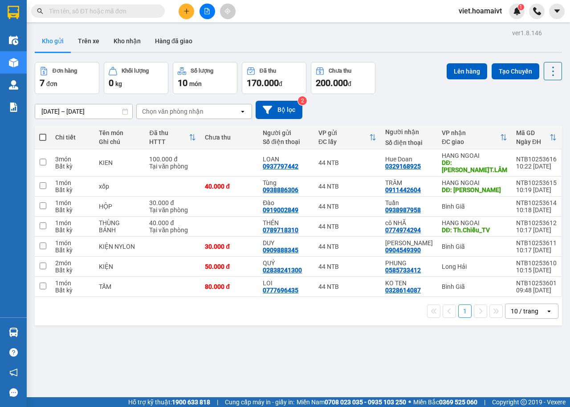
click at [170, 116] on div "Chọn văn phòng nhận" at bounding box center [188, 111] width 102 height 14
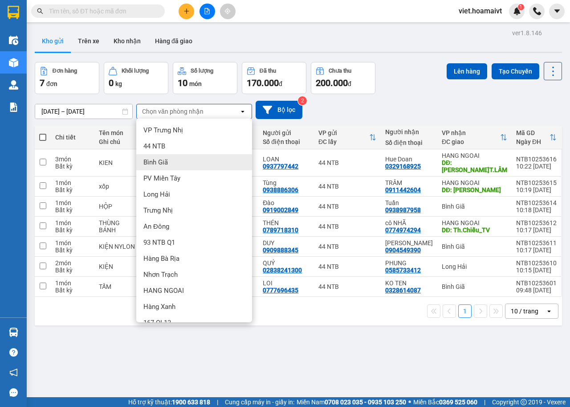
click at [172, 165] on div "Bình Giã" at bounding box center [194, 162] width 116 height 16
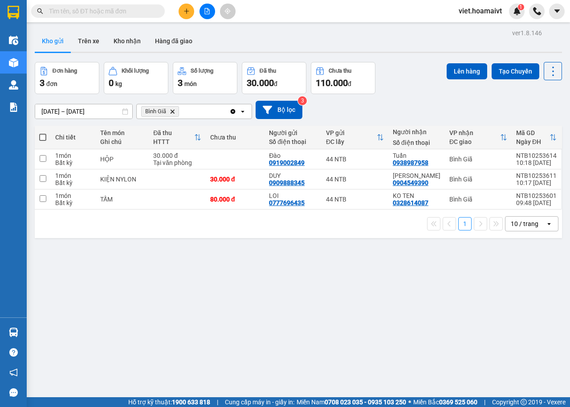
click at [396, 101] on div "11/10/2025 – 12/10/2025 Press the down arrow key to interact with the calendar …" at bounding box center [298, 110] width 527 height 18
click at [173, 112] on icon "Bình Giã, close by backspace" at bounding box center [173, 111] width 4 height 4
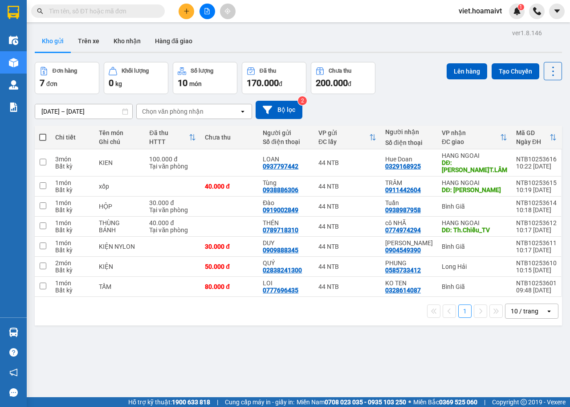
click at [448, 114] on div "[DATE] – [DATE] Press the down arrow key to interact with the calendar and sele…" at bounding box center [298, 110] width 527 height 18
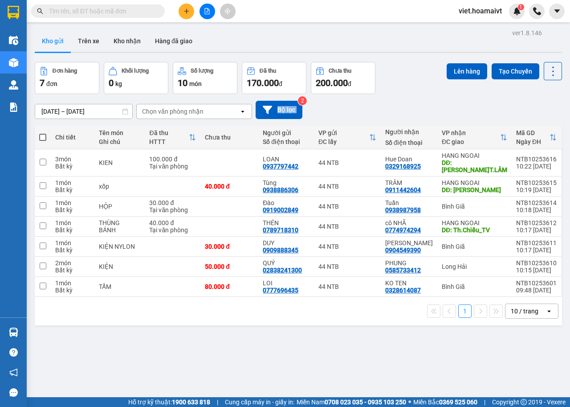
click at [448, 114] on div "[DATE] – [DATE] Press the down arrow key to interact with the calendar and sele…" at bounding box center [298, 110] width 527 height 18
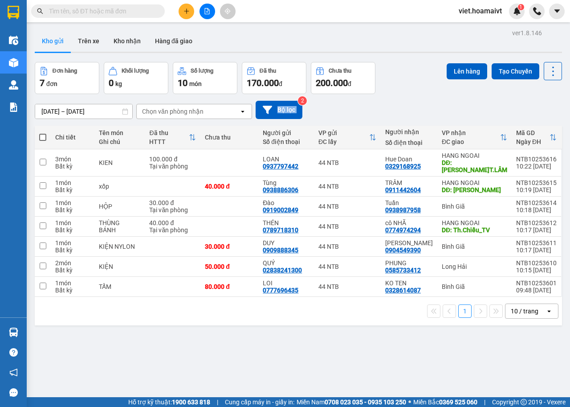
click at [448, 114] on div "[DATE] – [DATE] Press the down arrow key to interact with the calendar and sele…" at bounding box center [298, 110] width 527 height 18
click at [117, 13] on input "text" at bounding box center [101, 11] width 105 height 10
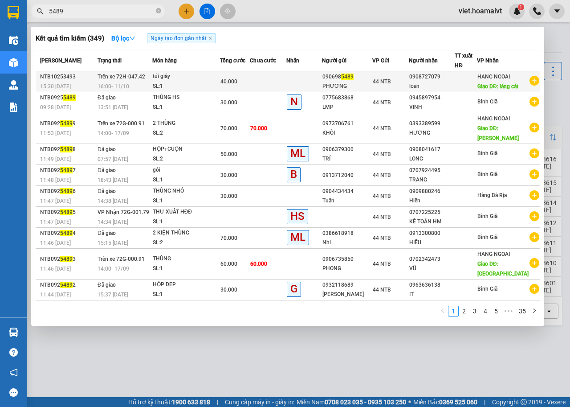
type input "5489"
click at [268, 90] on td at bounding box center [268, 81] width 37 height 21
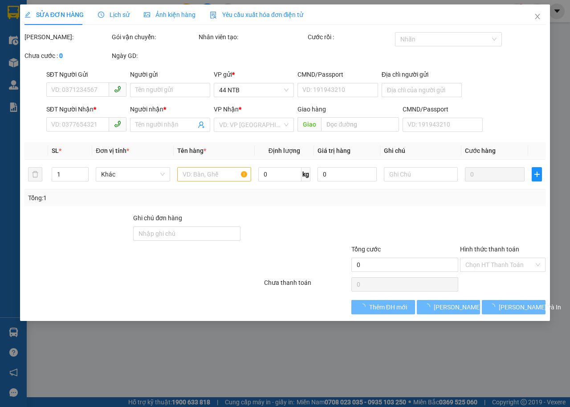
click at [117, 19] on div "Lịch sử" at bounding box center [114, 15] width 32 height 10
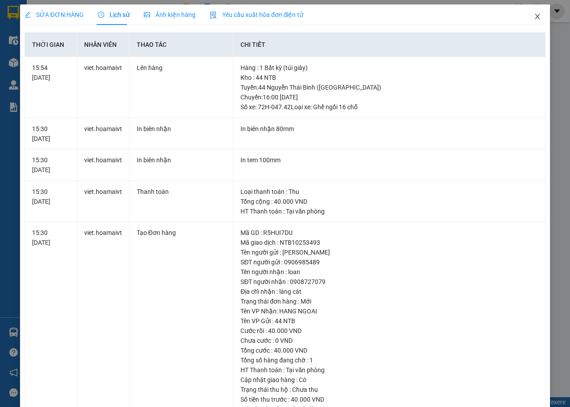
click at [534, 15] on icon "close" at bounding box center [537, 16] width 7 height 7
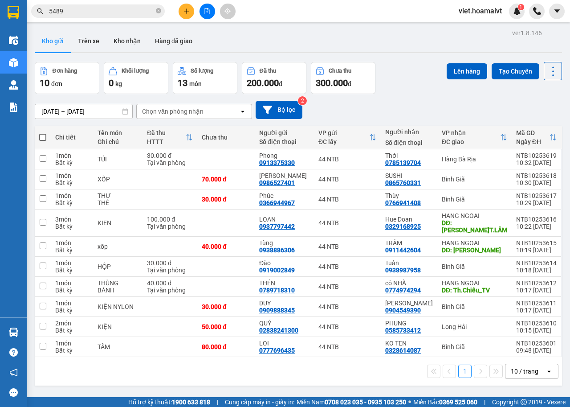
click at [383, 105] on div "[DATE] – [DATE] Press the down arrow key to interact with the calendar and sele…" at bounding box center [298, 110] width 527 height 18
click at [86, 12] on input "5489" at bounding box center [101, 11] width 105 height 10
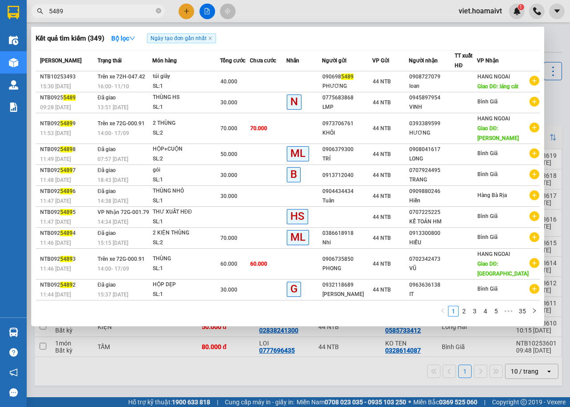
click at [142, 380] on div at bounding box center [285, 203] width 570 height 407
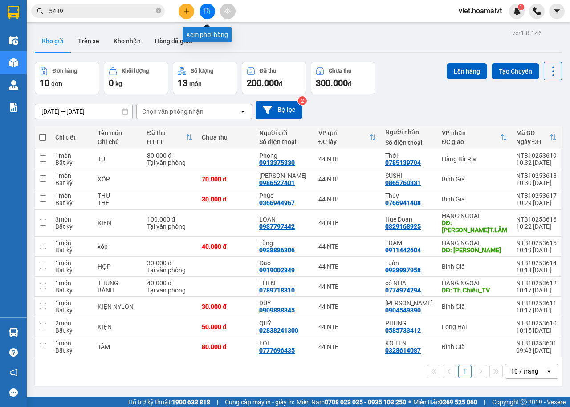
click at [214, 8] on button at bounding box center [208, 12] width 16 height 16
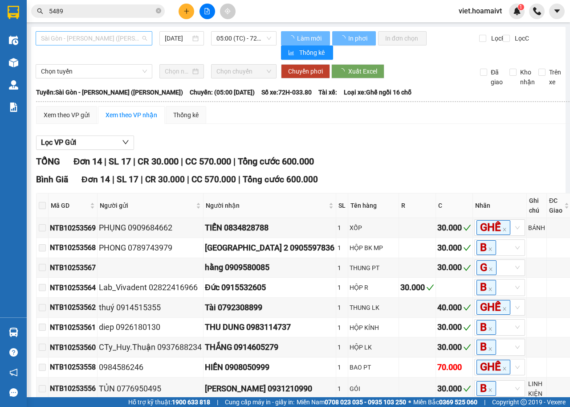
click at [115, 37] on span "Sài Gòn - [PERSON_NAME] ([PERSON_NAME])" at bounding box center [94, 38] width 106 height 13
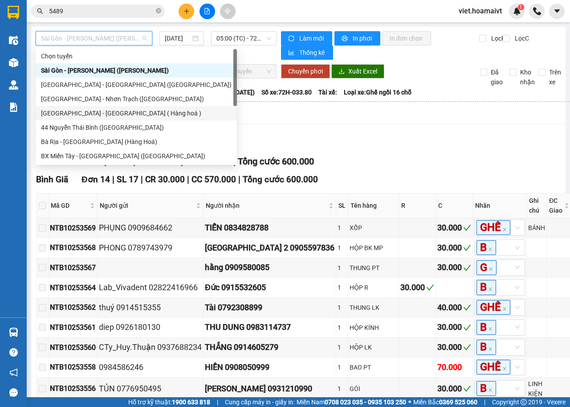
click at [124, 126] on div "44 Nguyễn Thái Bình ([GEOGRAPHIC_DATA])" at bounding box center [136, 127] width 191 height 10
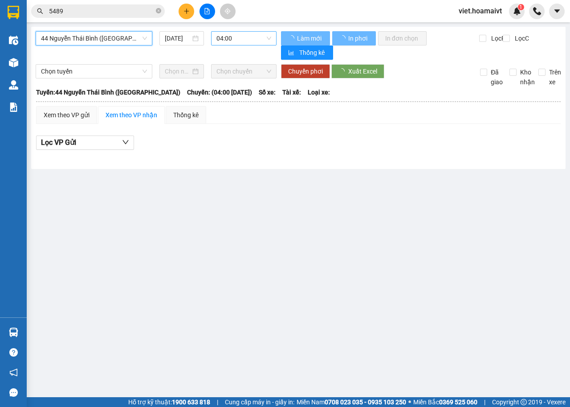
click at [259, 34] on span "04:00" at bounding box center [243, 38] width 54 height 13
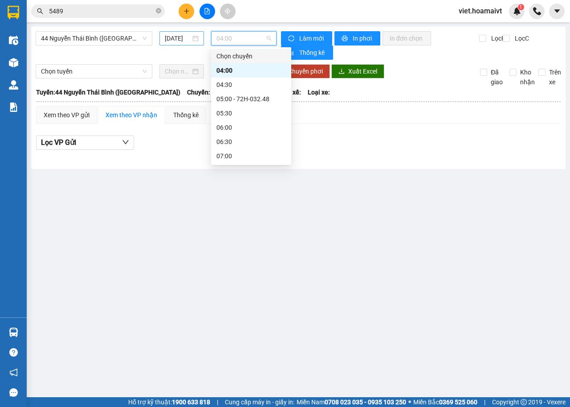
click at [179, 35] on input "[DATE]" at bounding box center [178, 38] width 26 height 10
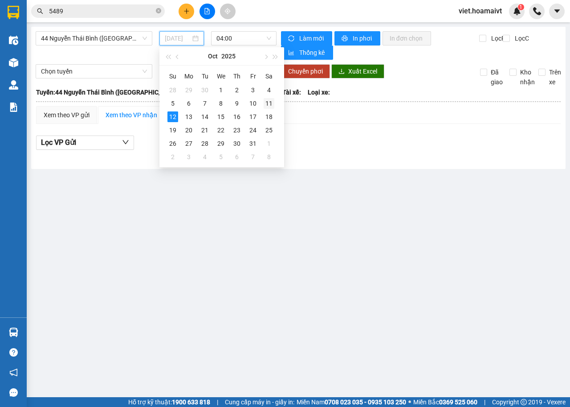
click at [261, 101] on td "11" at bounding box center [269, 103] width 16 height 13
type input "[DATE]"
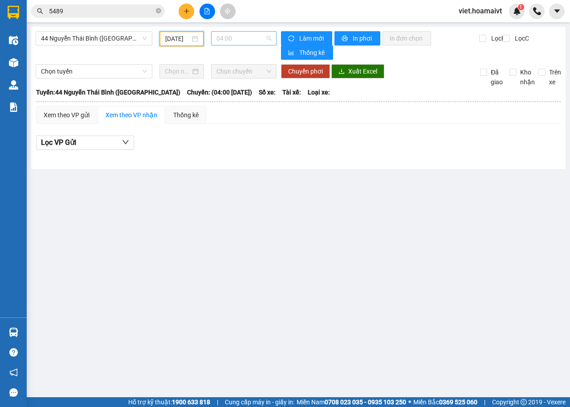
click at [249, 39] on span "04:00" at bounding box center [243, 38] width 54 height 13
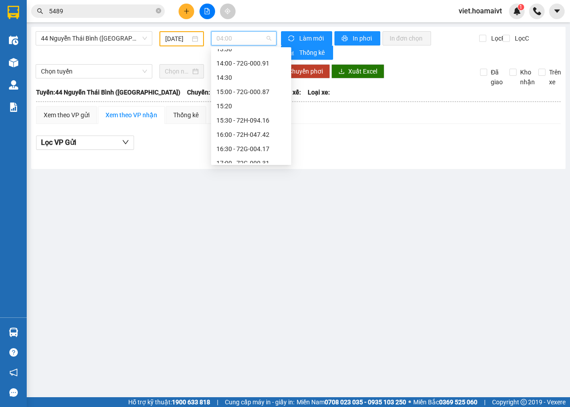
scroll to position [534, 0]
click at [257, 119] on div "16:00 - 72H-047.42" at bounding box center [250, 120] width 69 height 10
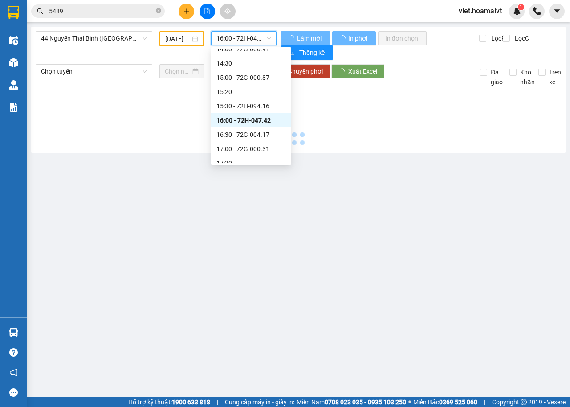
click at [414, 139] on div at bounding box center [299, 117] width 526 height 61
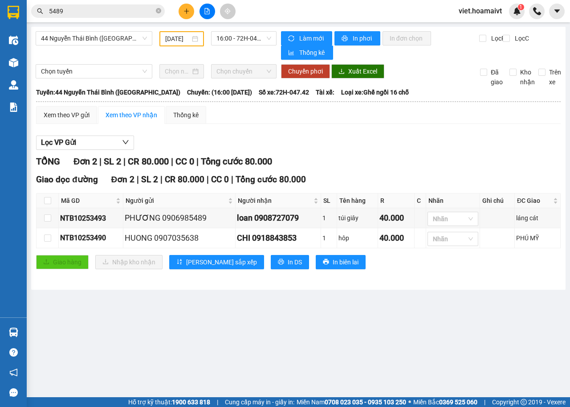
click at [414, 139] on div "Lọc VP Gửi" at bounding box center [298, 142] width 525 height 15
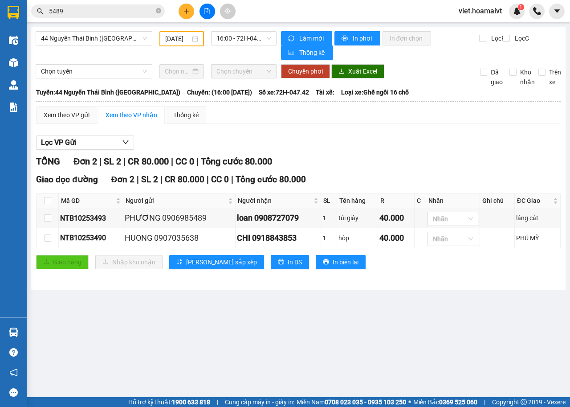
click at [414, 139] on div "Lọc VP Gửi" at bounding box center [298, 142] width 525 height 15
click at [387, 156] on div "TỔNG Đơn 2 | SL 2 | CR 80.000 | CC 0 | Tổng cước 80.000" at bounding box center [298, 162] width 525 height 14
click at [350, 153] on div "Lọc VP Gửi TỔNG Đơn 2 | SL 2 | CR 80.000 | CC 0 | Tổng cước 80.000 Giao dọc đư…" at bounding box center [298, 205] width 525 height 149
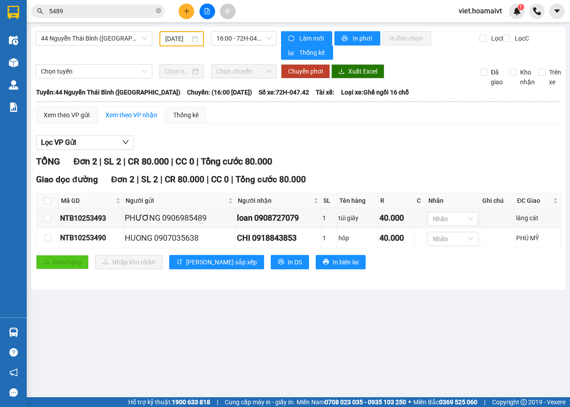
click at [357, 153] on div "Lọc VP Gửi TỔNG Đơn 2 | SL 2 | CR 80.000 | CC 0 | Tổng cước 80.000 Giao dọc đư…" at bounding box center [298, 205] width 525 height 149
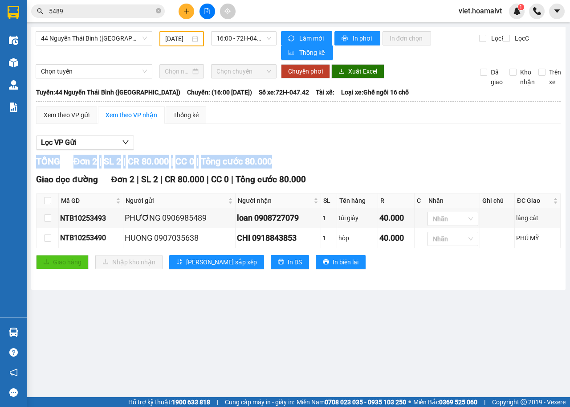
click at [357, 153] on div "Lọc VP Gửi TỔNG Đơn 2 | SL 2 | CR 80.000 | CC 0 | Tổng cước 80.000 Giao dọc đư…" at bounding box center [298, 205] width 525 height 149
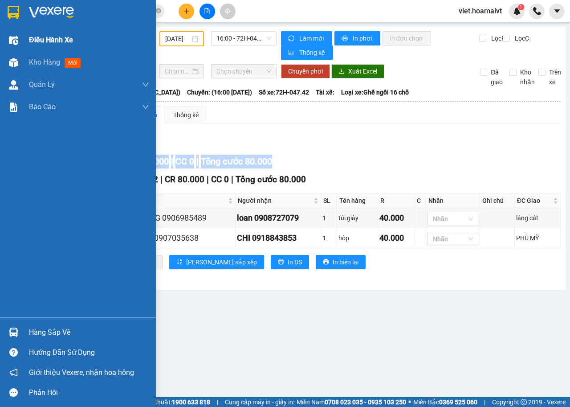
click at [44, 40] on span "Điều hành xe" at bounding box center [51, 39] width 44 height 11
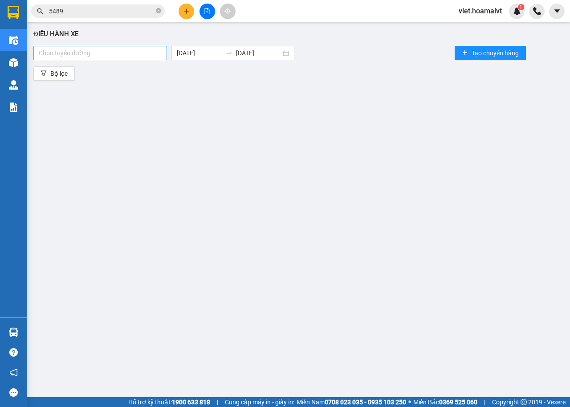
click at [82, 51] on div at bounding box center [100, 53] width 129 height 11
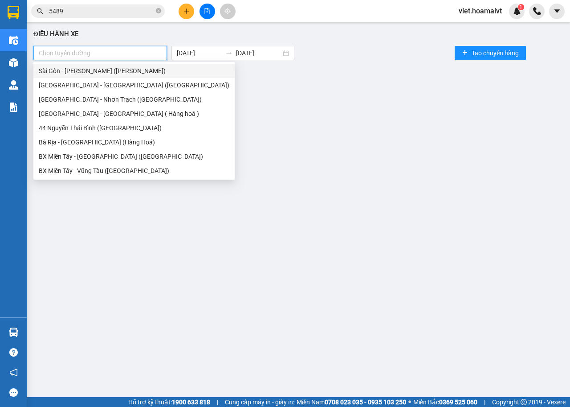
click at [105, 72] on div "Sài Gòn - [PERSON_NAME] ([PERSON_NAME])" at bounding box center [134, 71] width 191 height 10
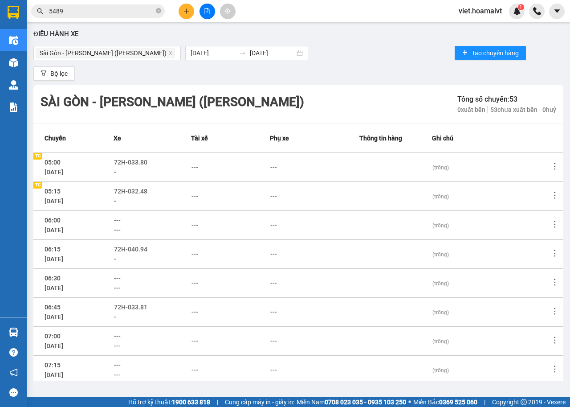
click at [356, 95] on div "Sài Gòn - Vũng Tàu (Hàng Hoá) Tổng số chuyến: 53 0 xuất bến 53 chưa xuất bến …" at bounding box center [298, 104] width 530 height 38
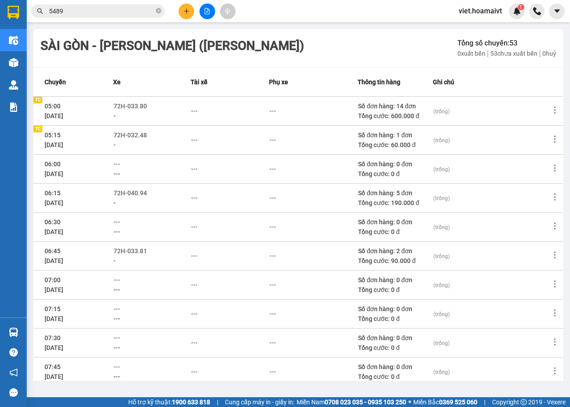
scroll to position [98, 0]
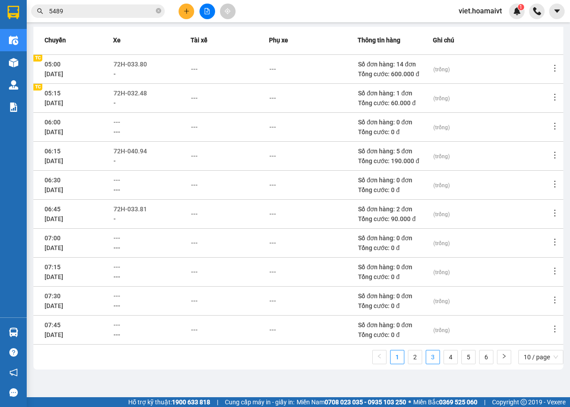
click at [427, 359] on link "3" at bounding box center [432, 356] width 13 height 13
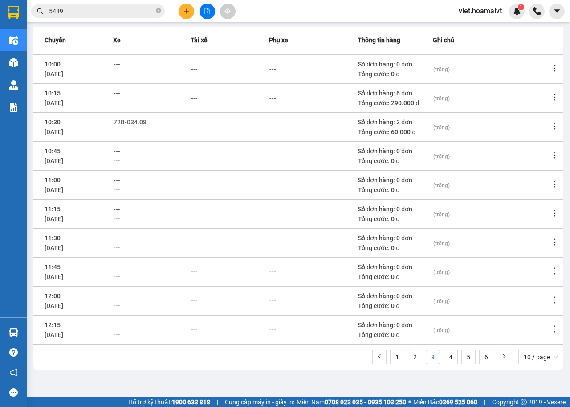
click at [118, 90] on td "--- ---" at bounding box center [151, 97] width 77 height 29
click at [120, 91] on span "---" at bounding box center [117, 93] width 7 height 7
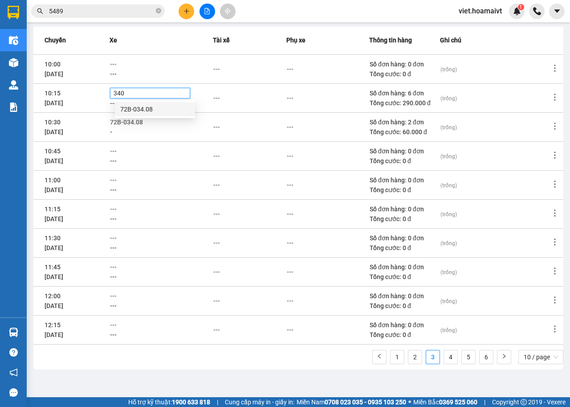
type input "3408"
click at [155, 110] on div "72B-034.08" at bounding box center [154, 109] width 69 height 10
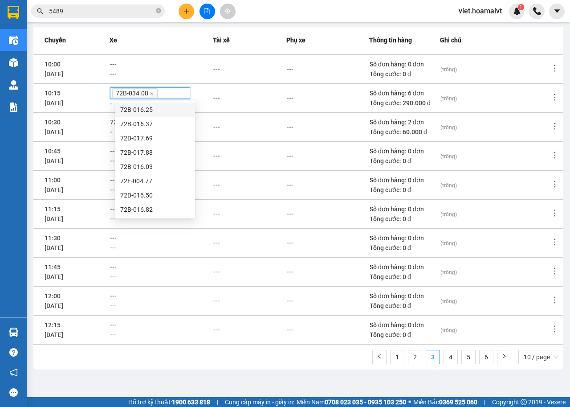
click at [257, 130] on div "---" at bounding box center [249, 127] width 72 height 10
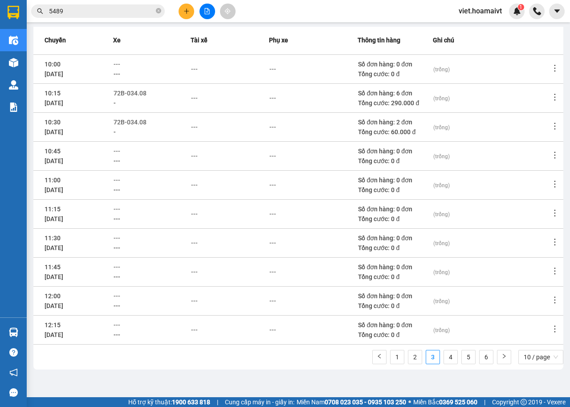
scroll to position [0, 0]
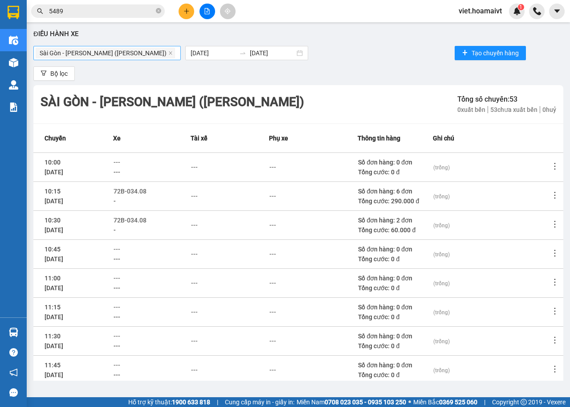
click at [126, 53] on span "Sài Gòn - [PERSON_NAME] ([PERSON_NAME])" at bounding box center [105, 53] width 139 height 11
click at [168, 52] on icon "close" at bounding box center [170, 53] width 4 height 4
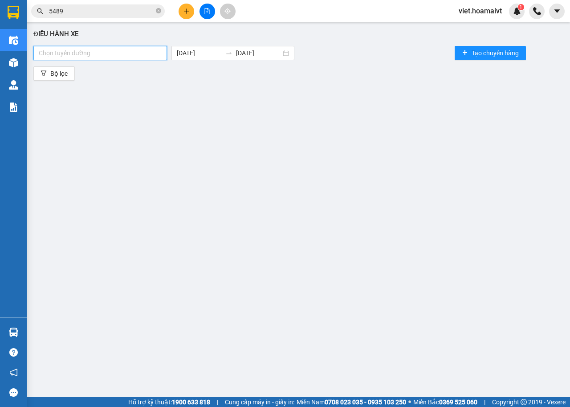
click at [131, 52] on div at bounding box center [100, 53] width 129 height 11
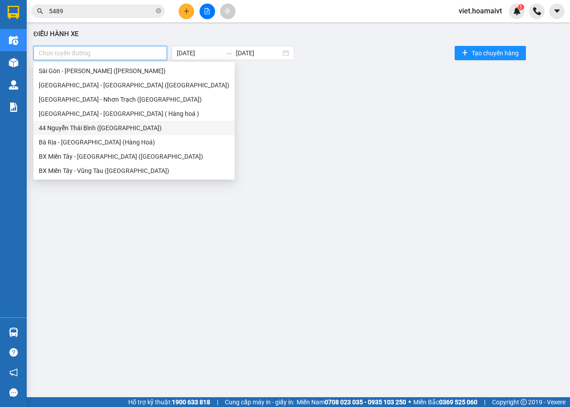
click at [123, 129] on div "44 Nguyễn Thái Bình ([GEOGRAPHIC_DATA])" at bounding box center [134, 128] width 191 height 10
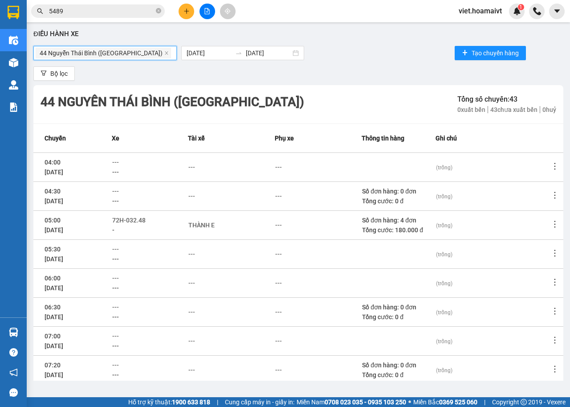
click at [403, 49] on div "44 Nguyễn Thái Bình (Hàng Ngoài) 44 Nguyễn Thái Bình (Hàng Ngoài) 12/…" at bounding box center [298, 53] width 530 height 18
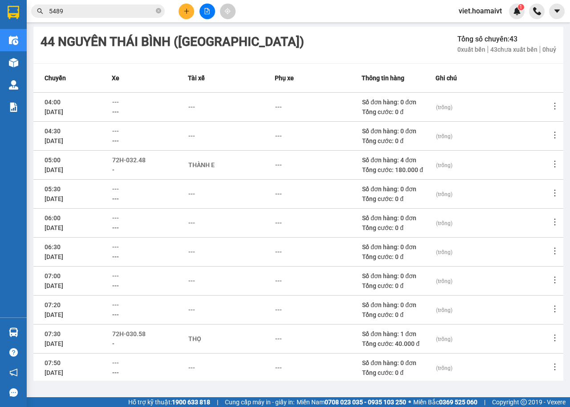
scroll to position [98, 0]
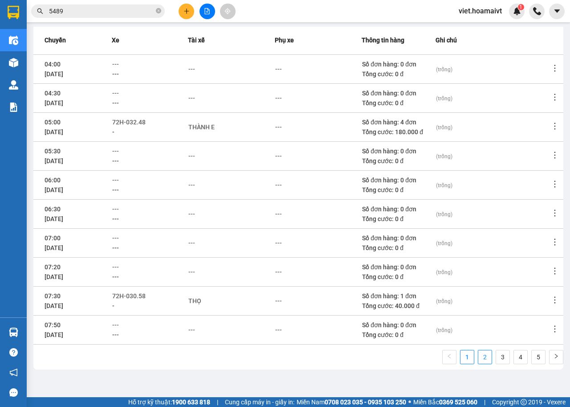
click at [478, 354] on link "2" at bounding box center [484, 356] width 13 height 13
click at [119, 323] on span "---" at bounding box center [115, 324] width 7 height 7
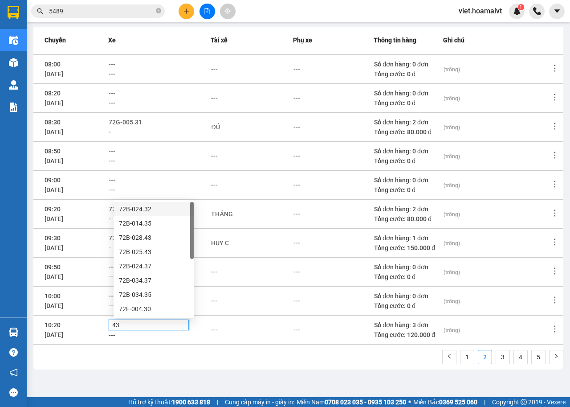
type input "431"
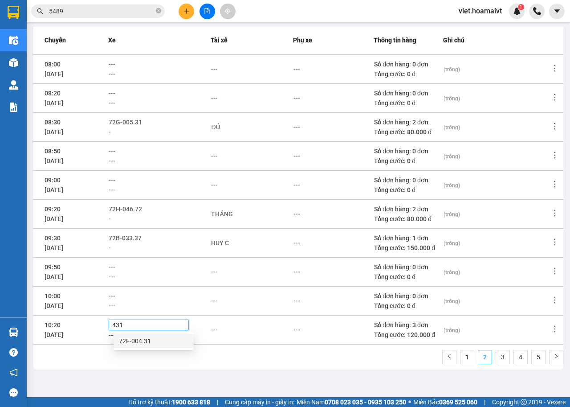
click at [148, 342] on div "72F-004.31" at bounding box center [153, 341] width 69 height 10
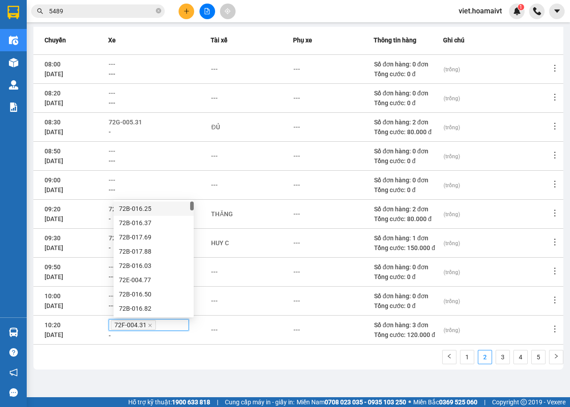
click at [253, 343] on td "---" at bounding box center [252, 329] width 82 height 29
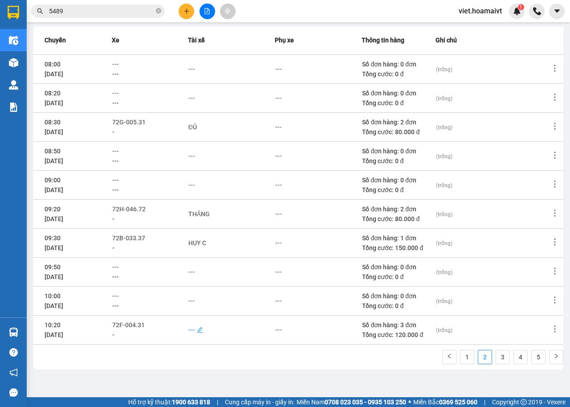
click at [195, 326] on div "---" at bounding box center [191, 330] width 7 height 10
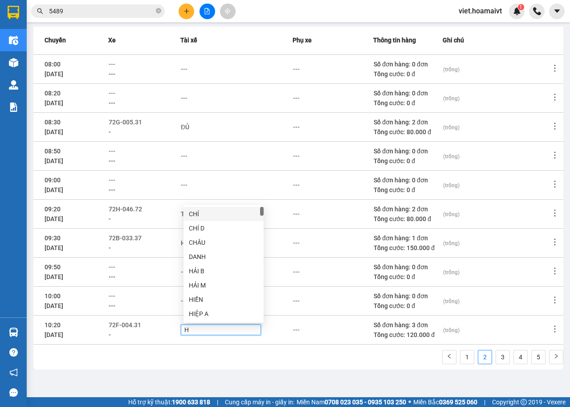
type input "HY"
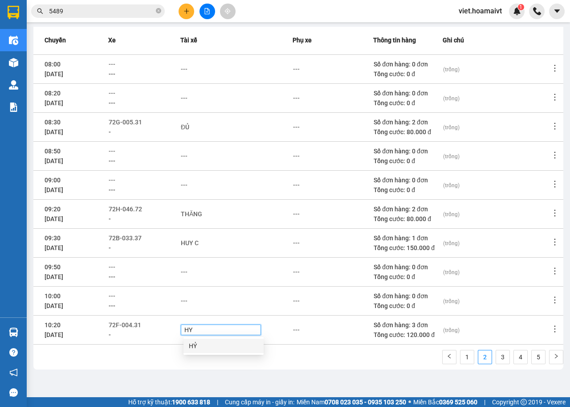
click at [202, 342] on div "HỶ" at bounding box center [223, 346] width 69 height 10
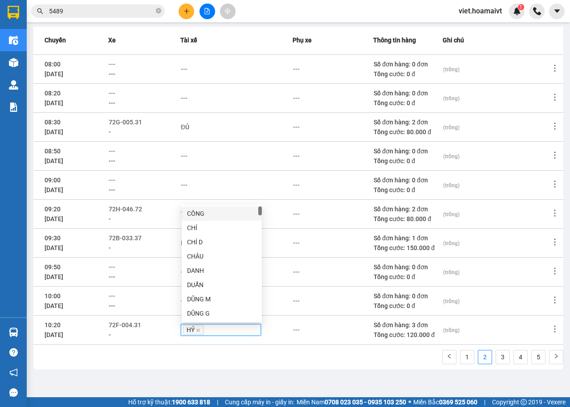
click at [387, 348] on div "44 Nguyễn Thái Bình (Hàng Ngoài) Tổng số chuyến: 43 0 xuất bến 43 chưa xuấ…" at bounding box center [298, 178] width 530 height 382
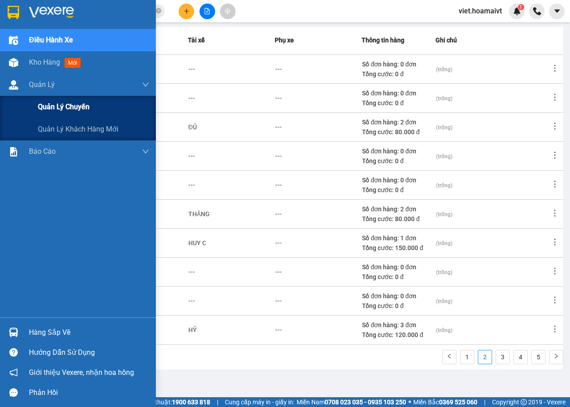
drag, startPoint x: 67, startPoint y: 106, endPoint x: 330, endPoint y: 103, distance: 263.2
click at [68, 106] on span "Quản lý chuyến" at bounding box center [64, 106] width 52 height 11
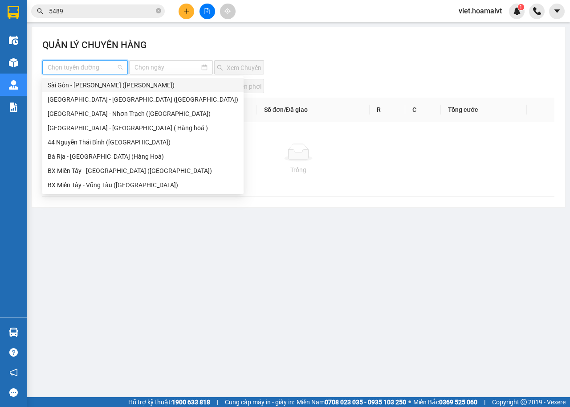
click at [91, 71] on input "search" at bounding box center [82, 67] width 69 height 13
click at [114, 140] on div "44 Nguyễn Thái Bình ([GEOGRAPHIC_DATA])" at bounding box center [143, 142] width 191 height 10
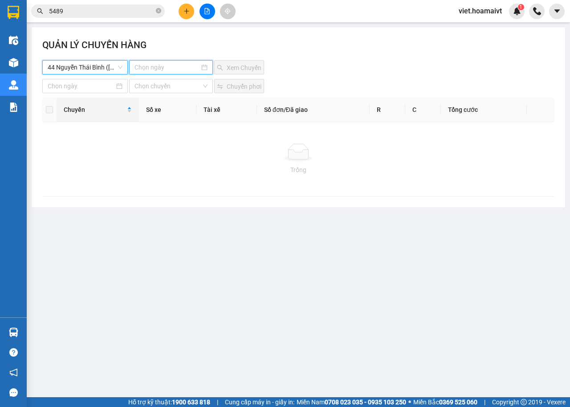
click at [168, 69] on input at bounding box center [166, 67] width 65 height 10
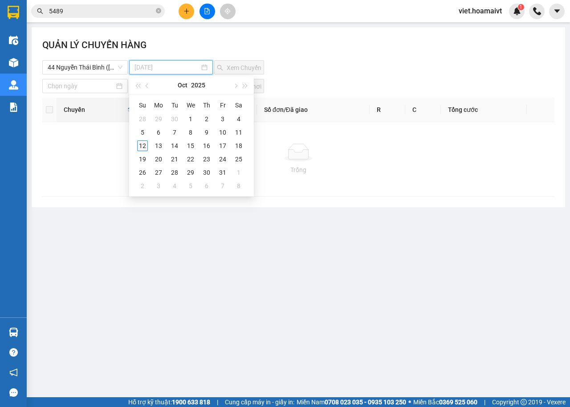
type input "12-10-2025"
click at [142, 149] on div "12" at bounding box center [142, 145] width 11 height 11
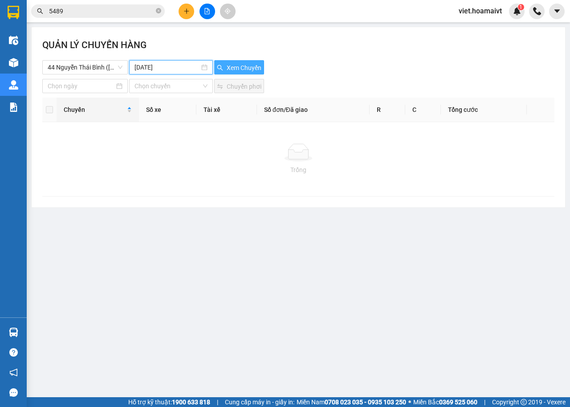
click at [264, 64] on button "Xem Chuyến" at bounding box center [239, 67] width 50 height 14
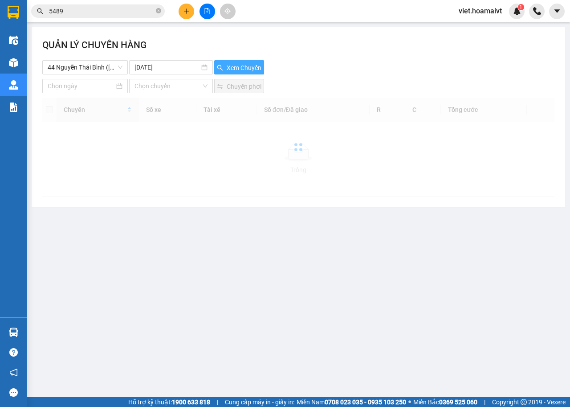
click at [253, 65] on span "Xem Chuyến" at bounding box center [244, 68] width 35 height 10
click at [381, 65] on div "44 Nguyễn Thái Bình (Hàng Ngoài) 12-10-2025 Xem Chuyến" at bounding box center [298, 67] width 512 height 14
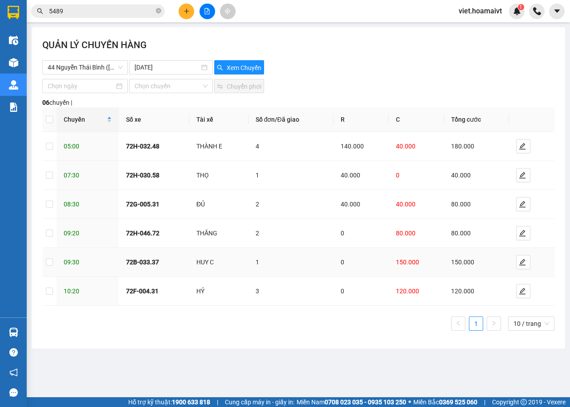
click at [285, 275] on td "1" at bounding box center [292, 262] width 86 height 29
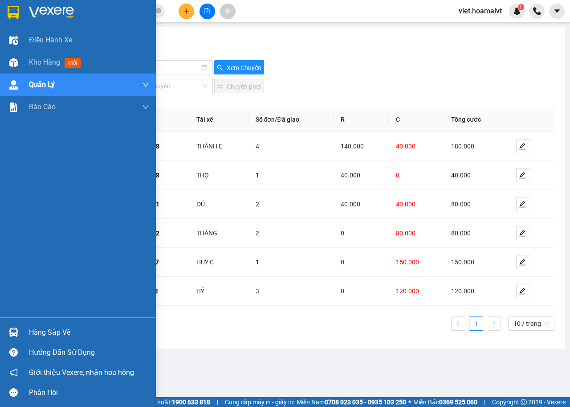
click at [34, 16] on img at bounding box center [51, 12] width 45 height 13
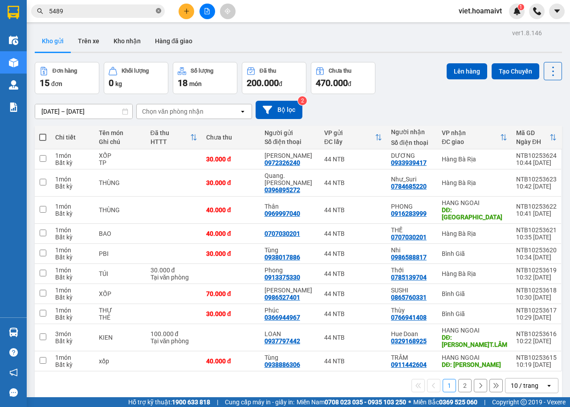
click at [159, 13] on icon "close-circle" at bounding box center [158, 10] width 5 height 5
click at [142, 12] on input "text" at bounding box center [101, 11] width 105 height 10
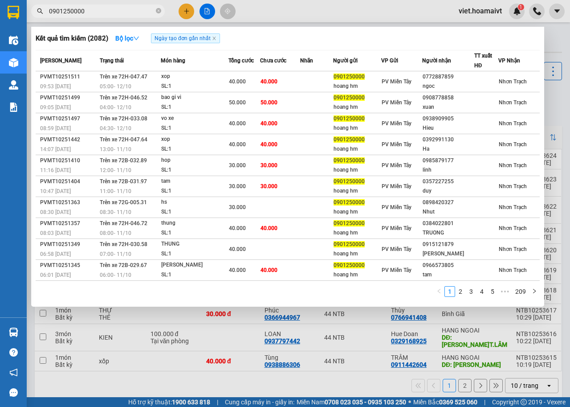
type input "0901250000"
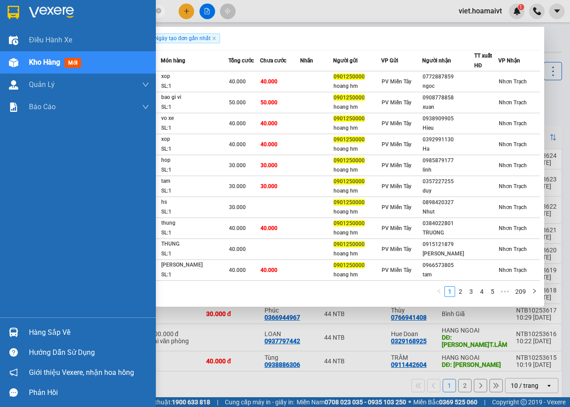
click at [49, 11] on img at bounding box center [51, 12] width 45 height 13
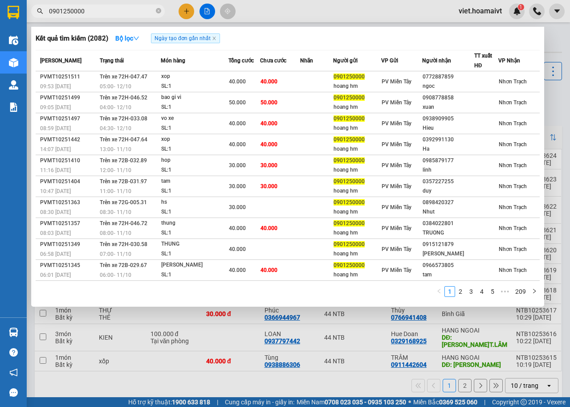
click at [289, 382] on div at bounding box center [285, 203] width 570 height 407
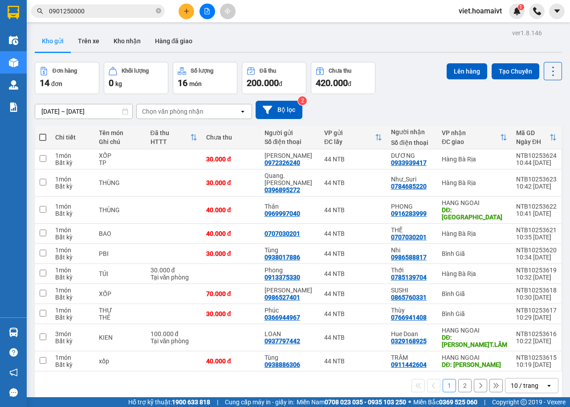
click at [406, 98] on div "[DATE] – [DATE] Press the down arrow key to interact with the calendar and sele…" at bounding box center [298, 110] width 527 height 32
click at [104, 12] on input "0901250000" at bounding box center [101, 11] width 105 height 10
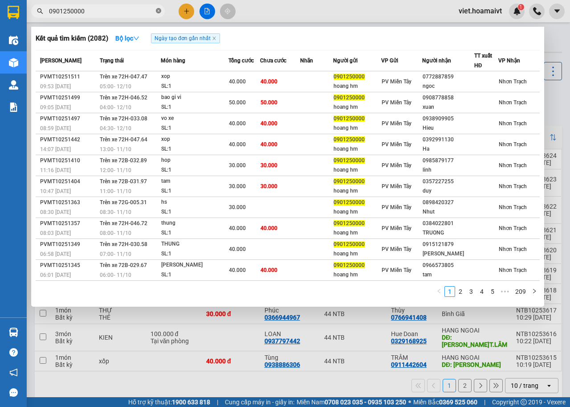
click at [159, 12] on icon "close-circle" at bounding box center [158, 10] width 5 height 5
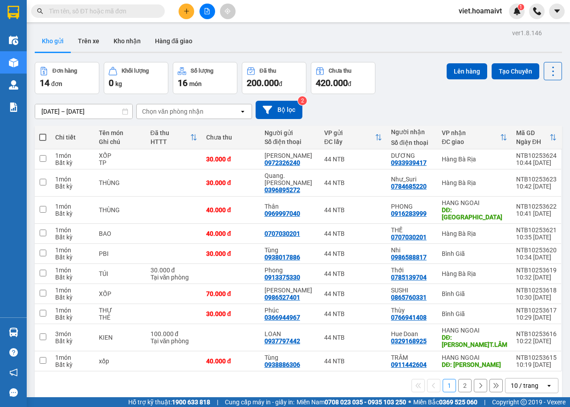
click at [160, 109] on div "Chọn văn phòng nhận" at bounding box center [172, 111] width 61 height 9
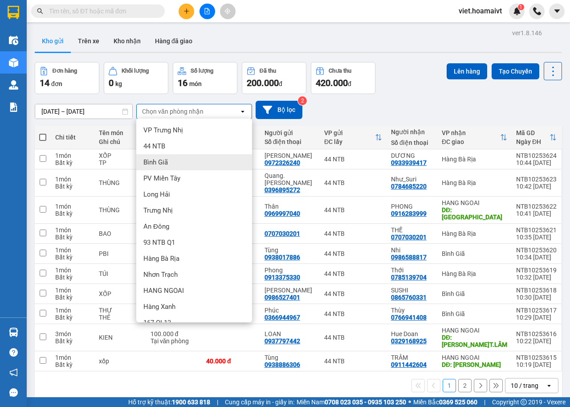
click at [174, 161] on div "Bình Giã" at bounding box center [194, 162] width 116 height 16
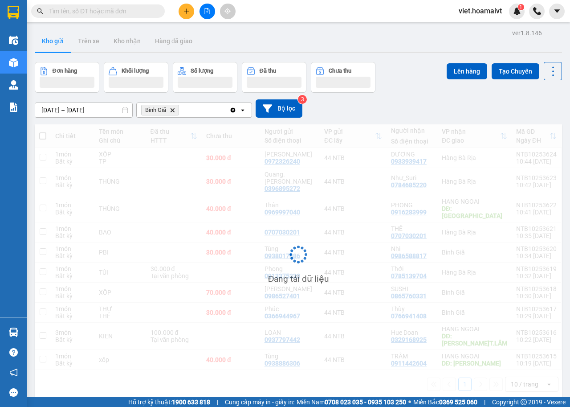
click at [418, 111] on div "11/10/2025 – 12/10/2025 Press the down arrow key to interact with the calendar …" at bounding box center [298, 108] width 527 height 18
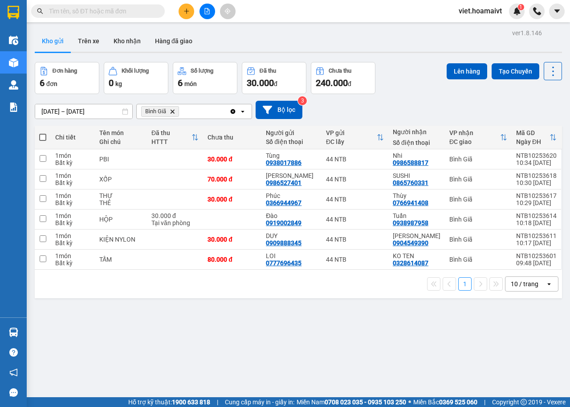
click at [172, 112] on icon "Bình Giã, close by backspace" at bounding box center [173, 111] width 4 height 4
click at [172, 112] on div "Chọn văn phòng nhận" at bounding box center [172, 111] width 61 height 9
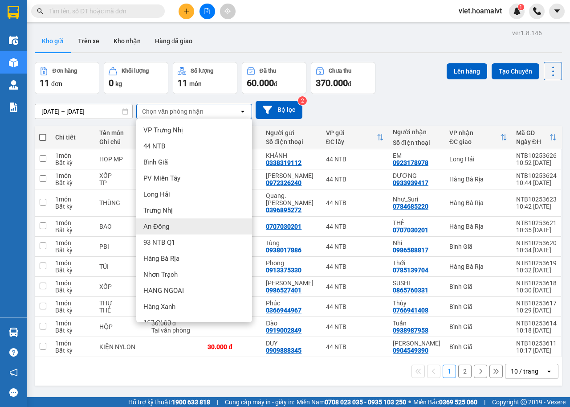
click at [383, 122] on div "[DATE] – [DATE] Press the down arrow key to interact with the calendar and sele…" at bounding box center [298, 110] width 527 height 32
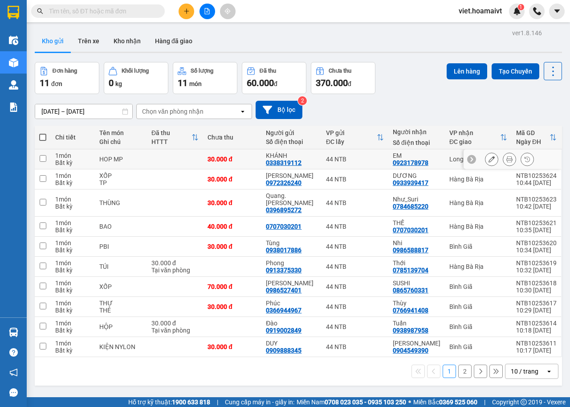
click at [360, 156] on div "44 NTB" at bounding box center [355, 158] width 58 height 7
checkbox input "true"
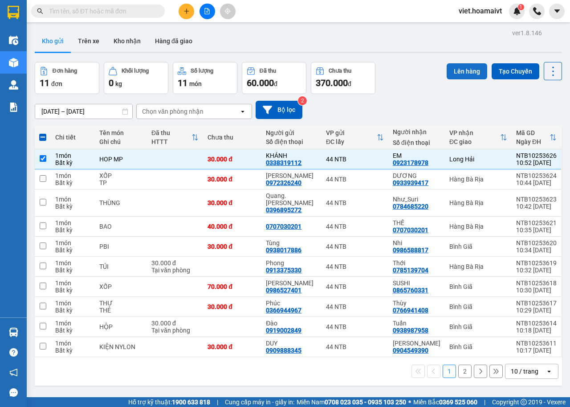
click at [455, 73] on button "Lên hàng" at bounding box center [467, 71] width 41 height 16
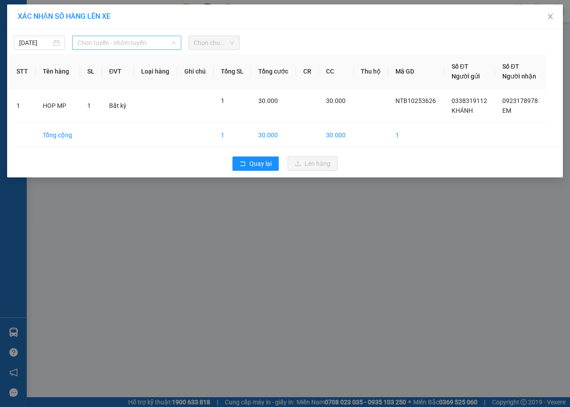
click at [116, 39] on span "Chọn tuyến - nhóm tuyến" at bounding box center [126, 42] width 98 height 13
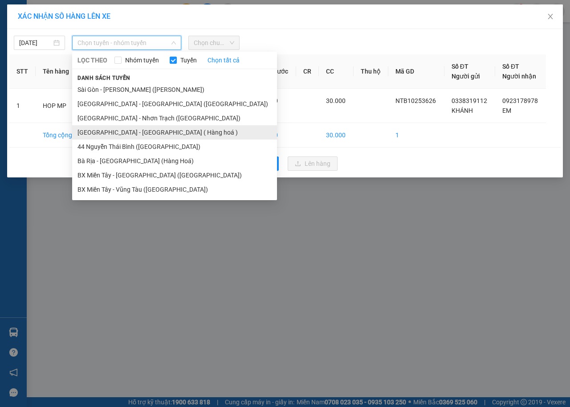
click at [137, 133] on li "[GEOGRAPHIC_DATA] - [GEOGRAPHIC_DATA] ( Hàng hoá )" at bounding box center [174, 132] width 205 height 14
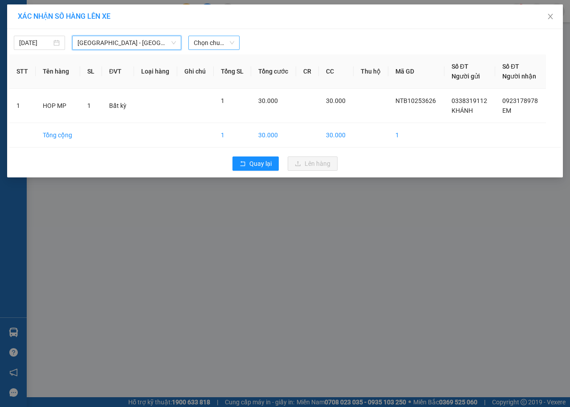
click at [208, 47] on span "Chọn chuyến" at bounding box center [214, 42] width 41 height 13
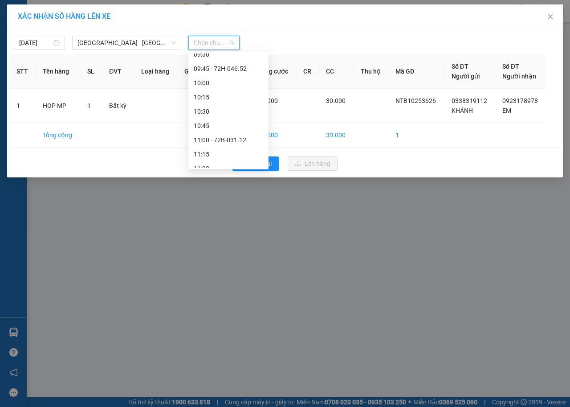
scroll to position [356, 0]
click at [221, 117] on div "11:00 - 72B-031.12" at bounding box center [228, 118] width 69 height 10
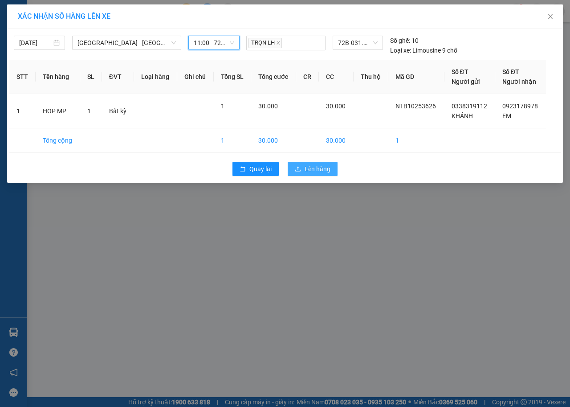
click at [323, 174] on button "Lên hàng" at bounding box center [313, 169] width 50 height 14
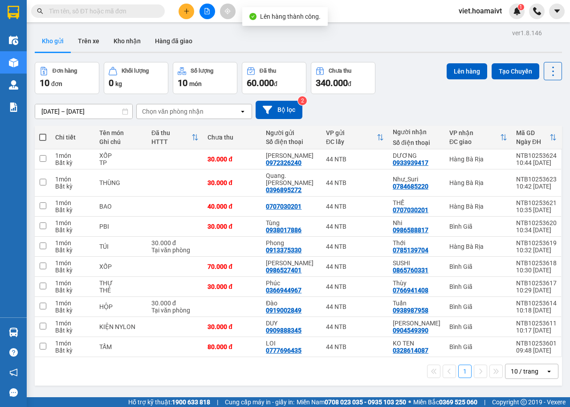
click at [447, 87] on div "Lên hàng Tạo Chuyến" at bounding box center [504, 78] width 115 height 32
click at [413, 89] on div "Đơn hàng 10 đơn Khối lượng 0 kg Số lượng 10 món Đã thu 60.000 đ Chưa thu 340.00…" at bounding box center [298, 78] width 527 height 32
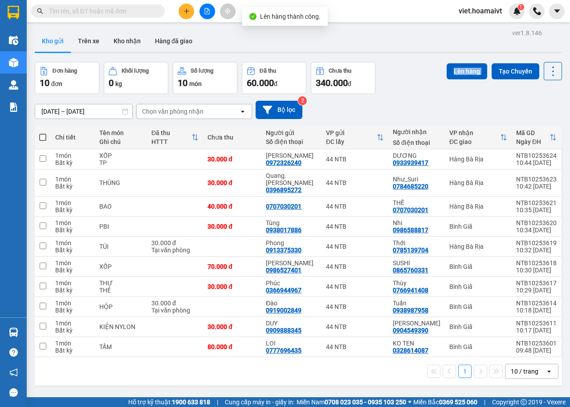
click at [413, 89] on div "Đơn hàng 10 đơn Khối lượng 0 kg Số lượng 10 món Đã thu 60.000 đ Chưa thu 340.00…" at bounding box center [298, 78] width 527 height 32
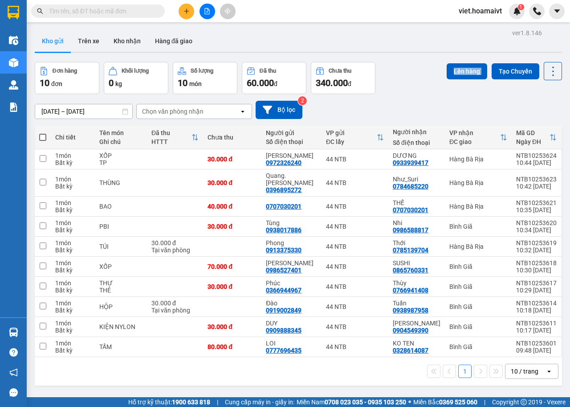
click at [413, 89] on div "Đơn hàng 10 đơn Khối lượng 0 kg Số lượng 10 món Đã thu 60.000 đ Chưa thu 340.00…" at bounding box center [298, 78] width 527 height 32
